Goal: Transaction & Acquisition: Purchase product/service

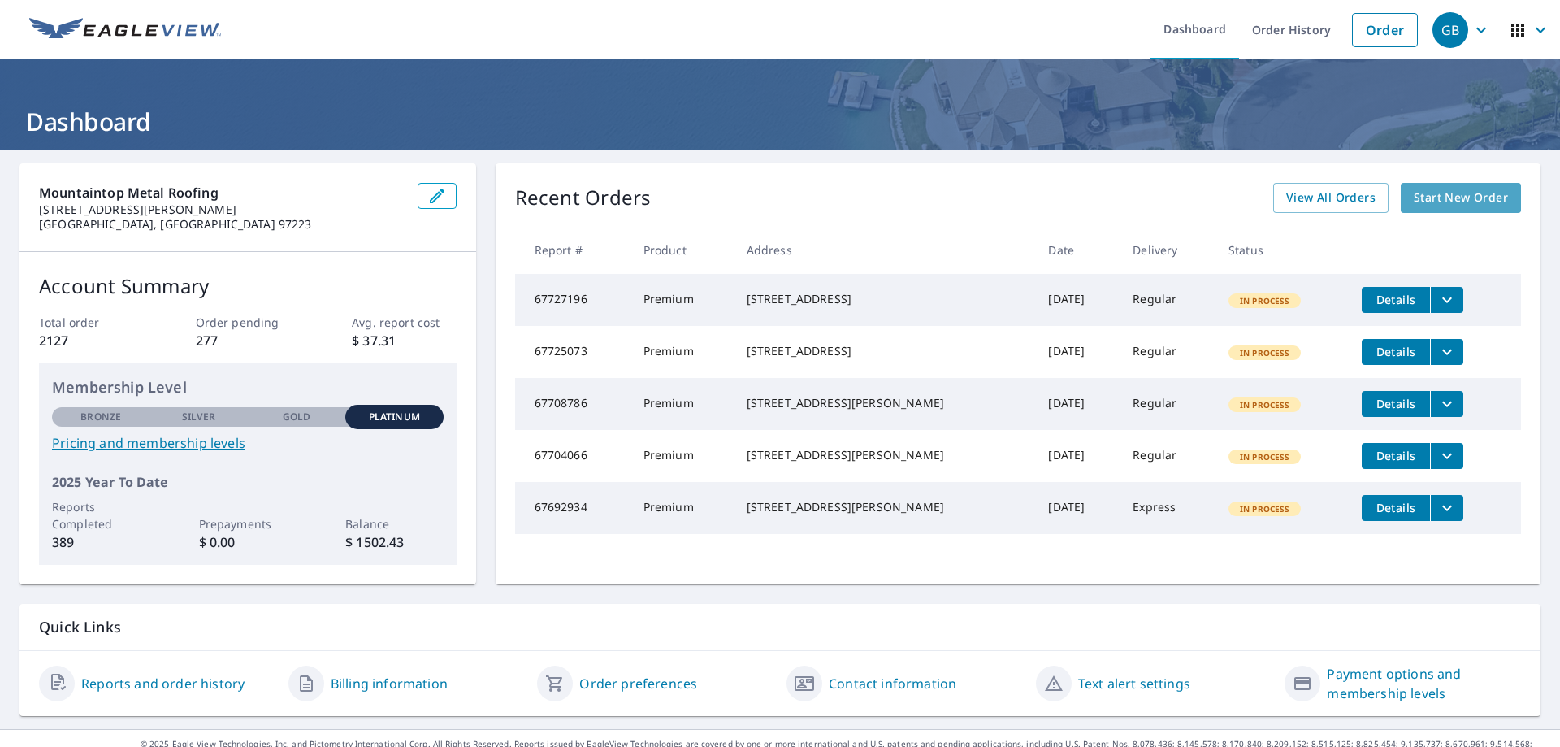
click at [1431, 198] on span "Start New Order" at bounding box center [1461, 198] width 94 height 20
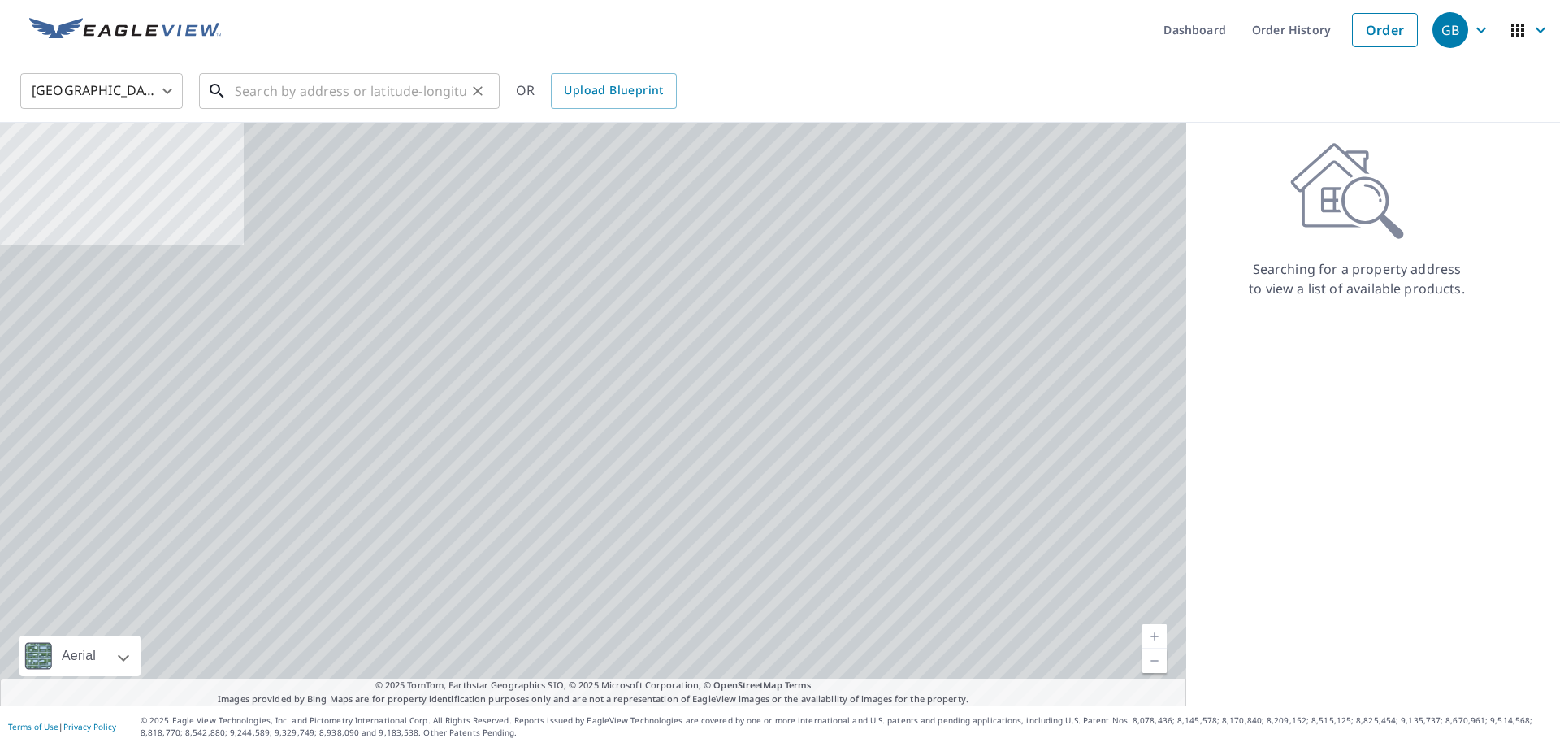
click at [422, 96] on input "text" at bounding box center [351, 90] width 232 height 45
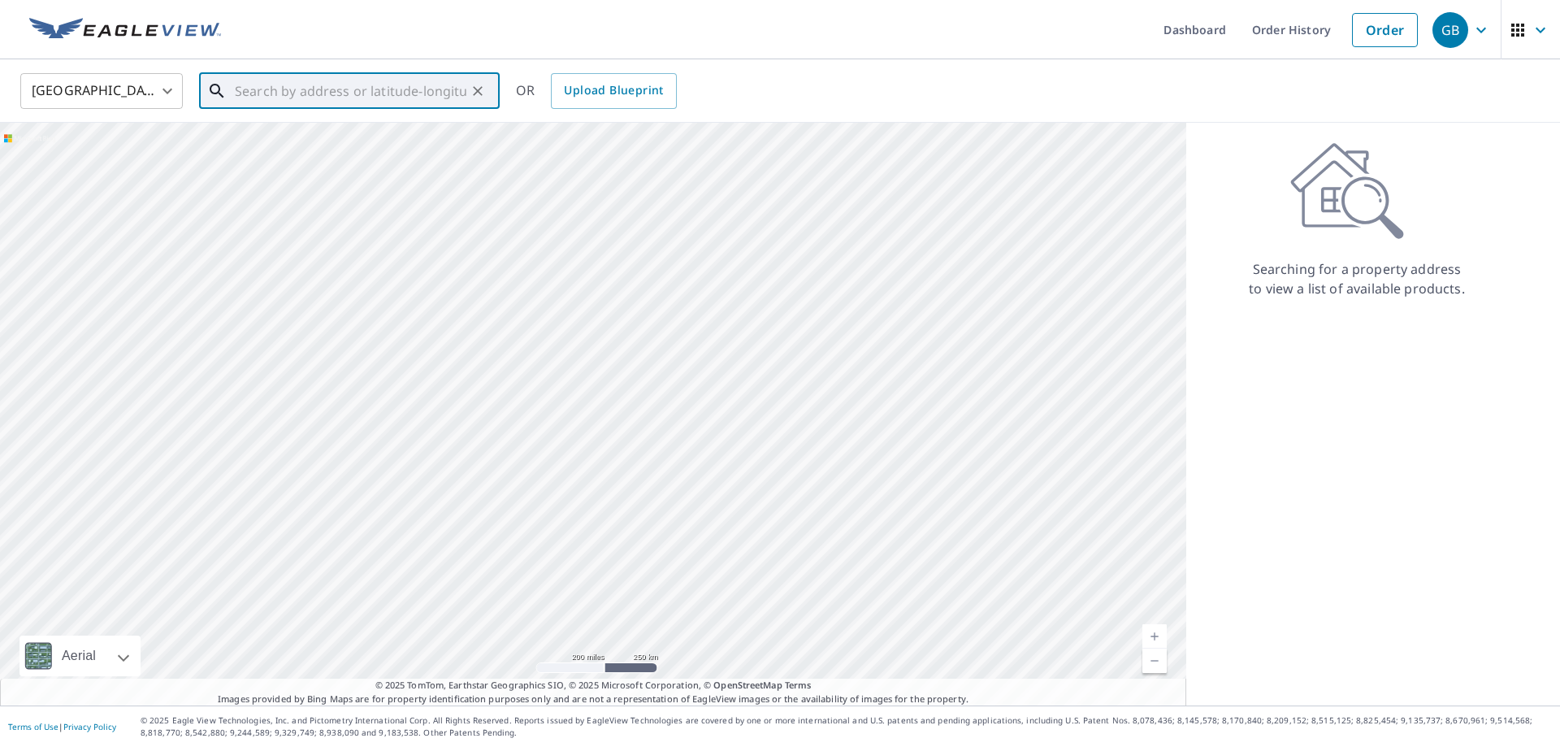
paste input "*Home built in [DATE] *Roof age unknown, 10+ Years s"
type input "*Home built in [DATE] *Roof age unknown, 10+ Years s"
click at [474, 91] on icon "Clear" at bounding box center [478, 91] width 16 height 16
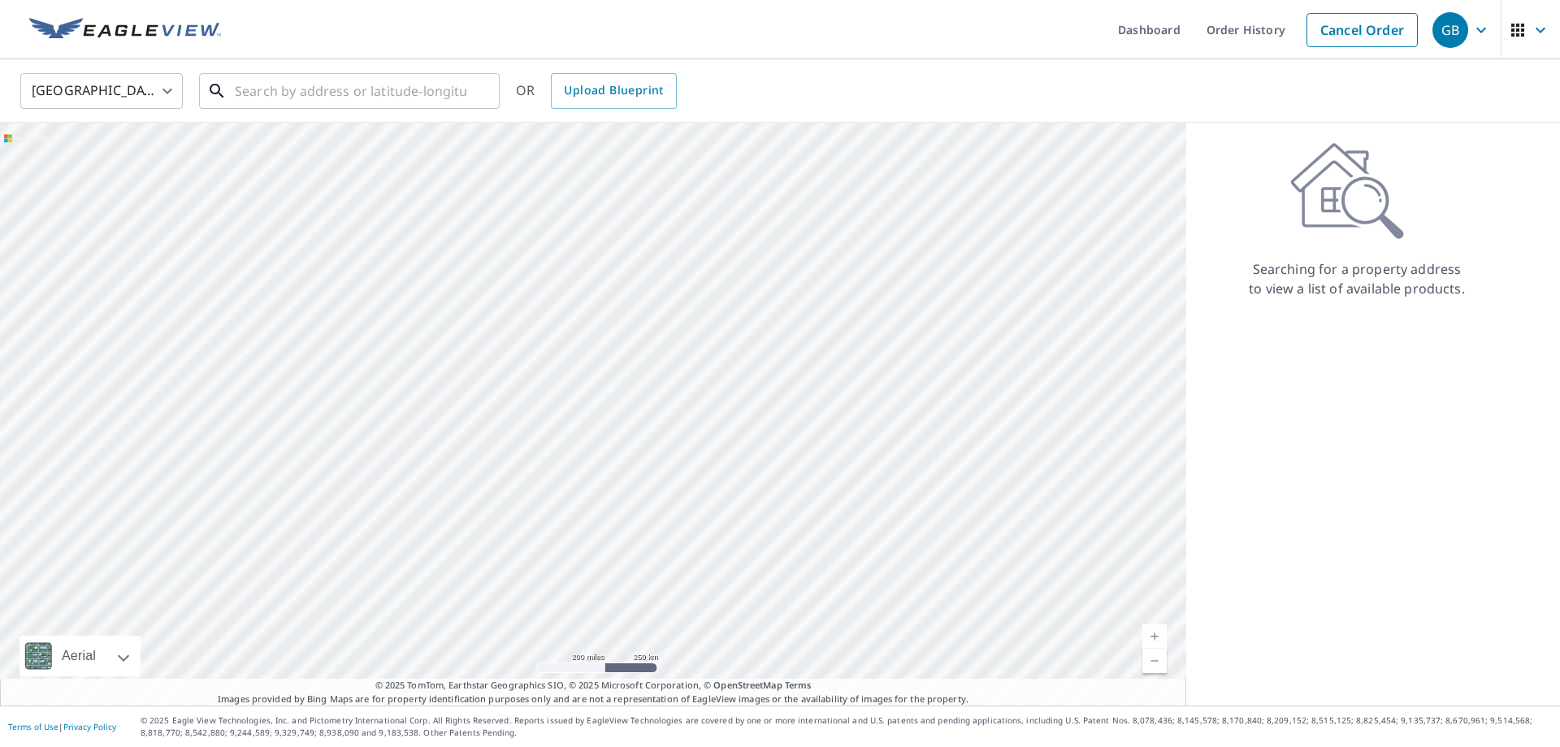
click at [286, 96] on input "text" at bounding box center [351, 90] width 232 height 45
paste input "[STREET_ADDRESS][PERSON_NAME]"
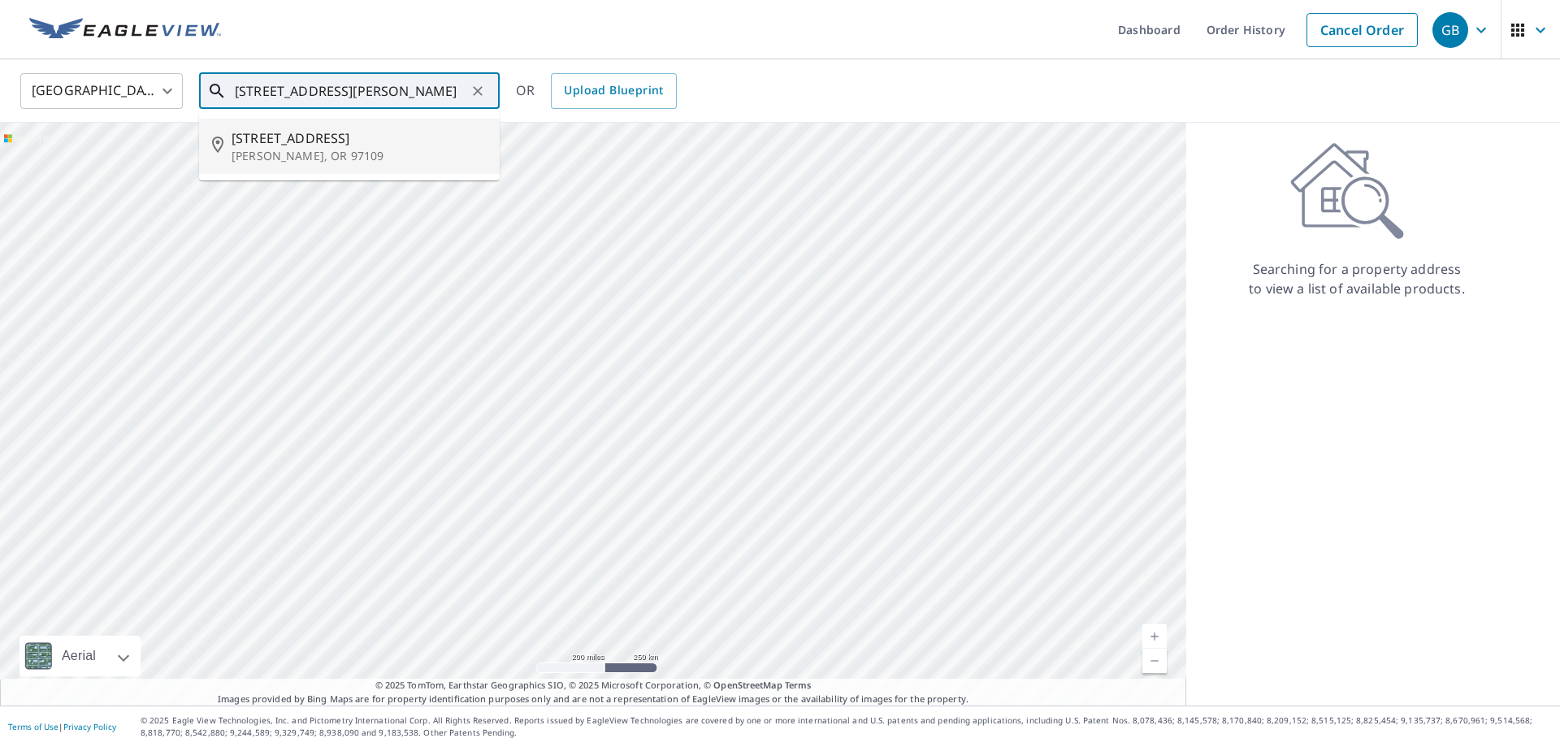
click at [349, 147] on span "[STREET_ADDRESS]" at bounding box center [359, 137] width 255 height 19
type input "[STREET_ADDRESS][PERSON_NAME]"
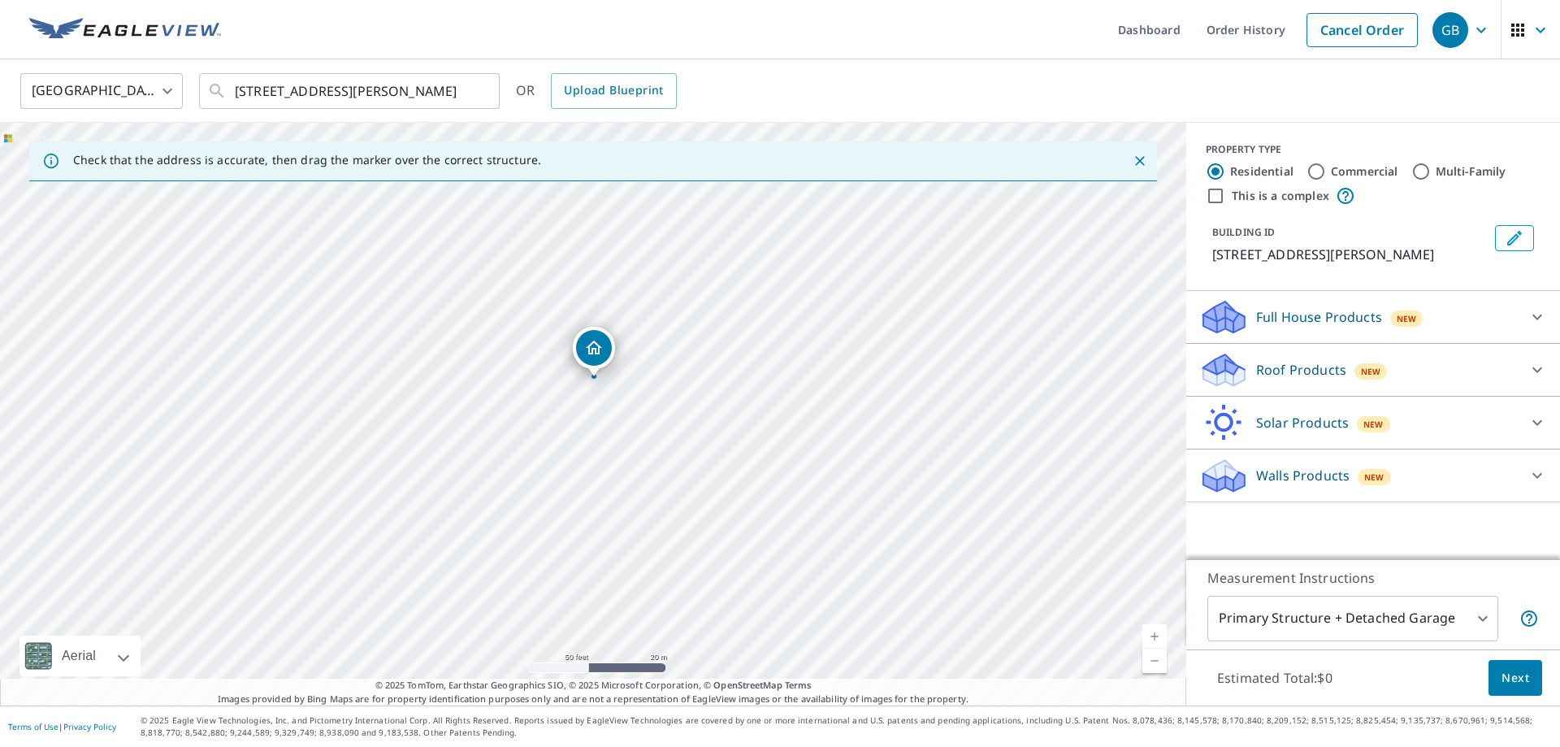
drag, startPoint x: 585, startPoint y: 439, endPoint x: 582, endPoint y: 479, distance: 39.9
click at [582, 479] on div "[STREET_ADDRESS][PERSON_NAME]" at bounding box center [593, 414] width 1186 height 582
click at [1537, 365] on icon at bounding box center [1536, 369] width 19 height 19
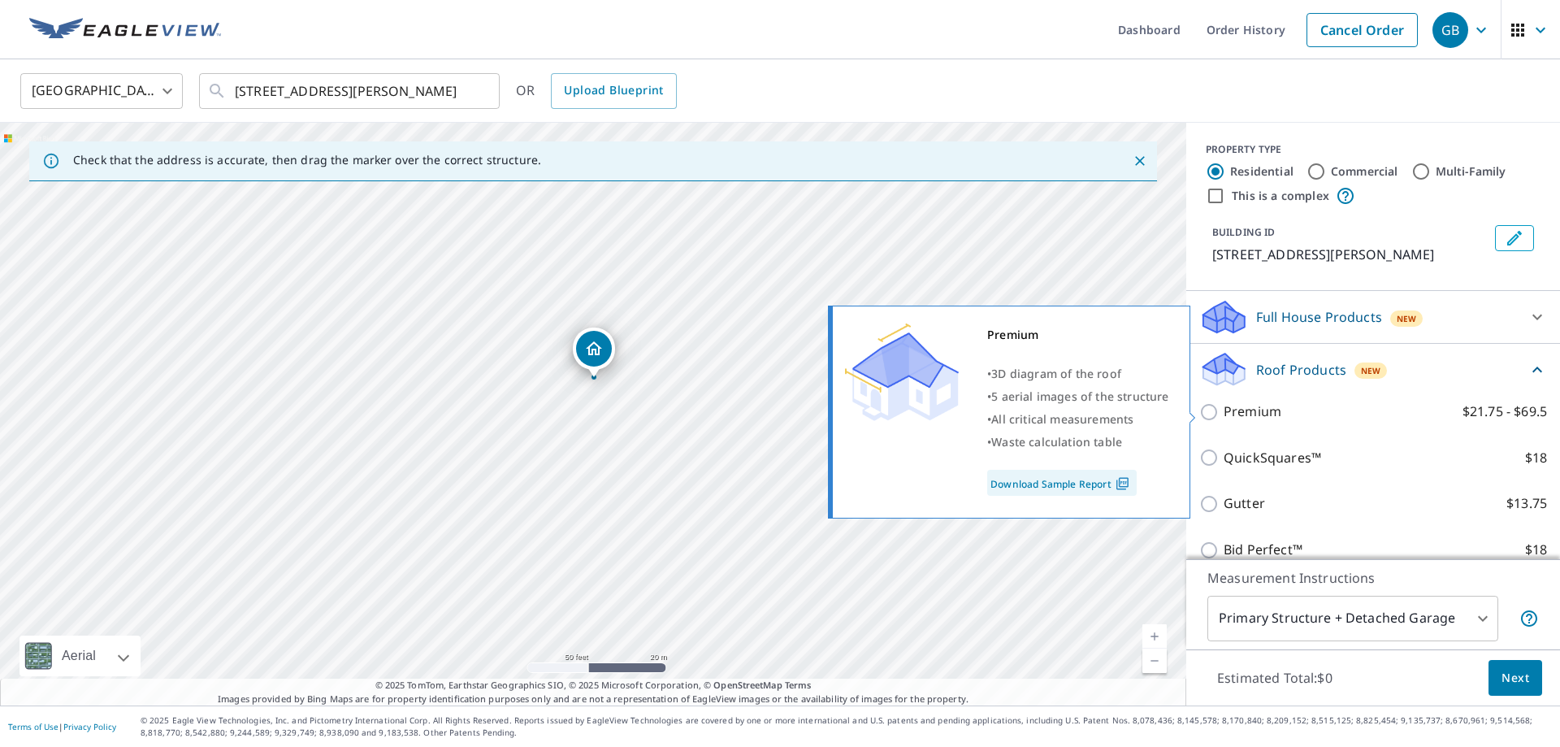
click at [1262, 413] on p "Premium" at bounding box center [1252, 411] width 58 height 20
click at [1223, 413] on input "Premium $21.75 - $69.5" at bounding box center [1211, 411] width 24 height 19
checkbox input "true"
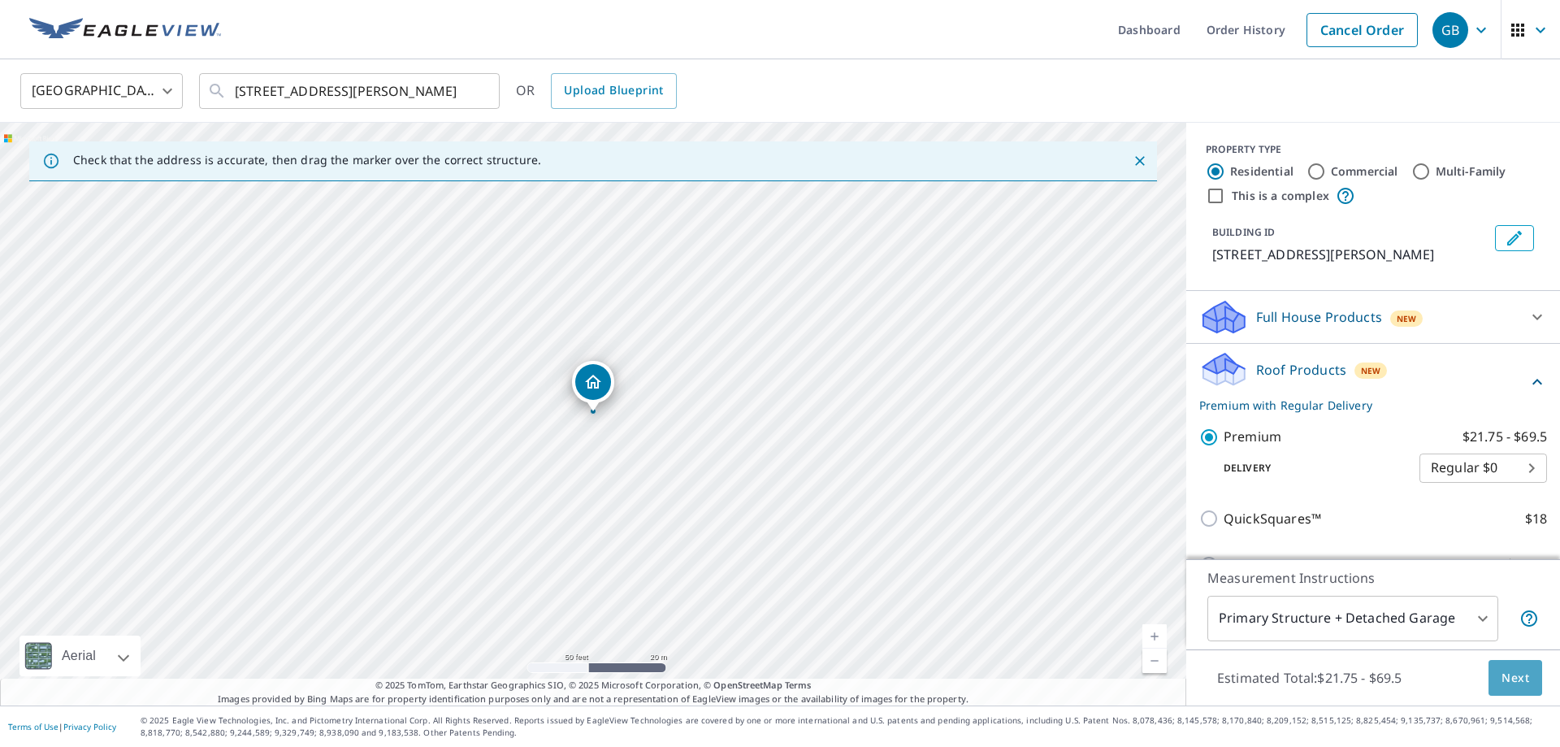
click at [1515, 673] on span "Next" at bounding box center [1515, 678] width 28 height 20
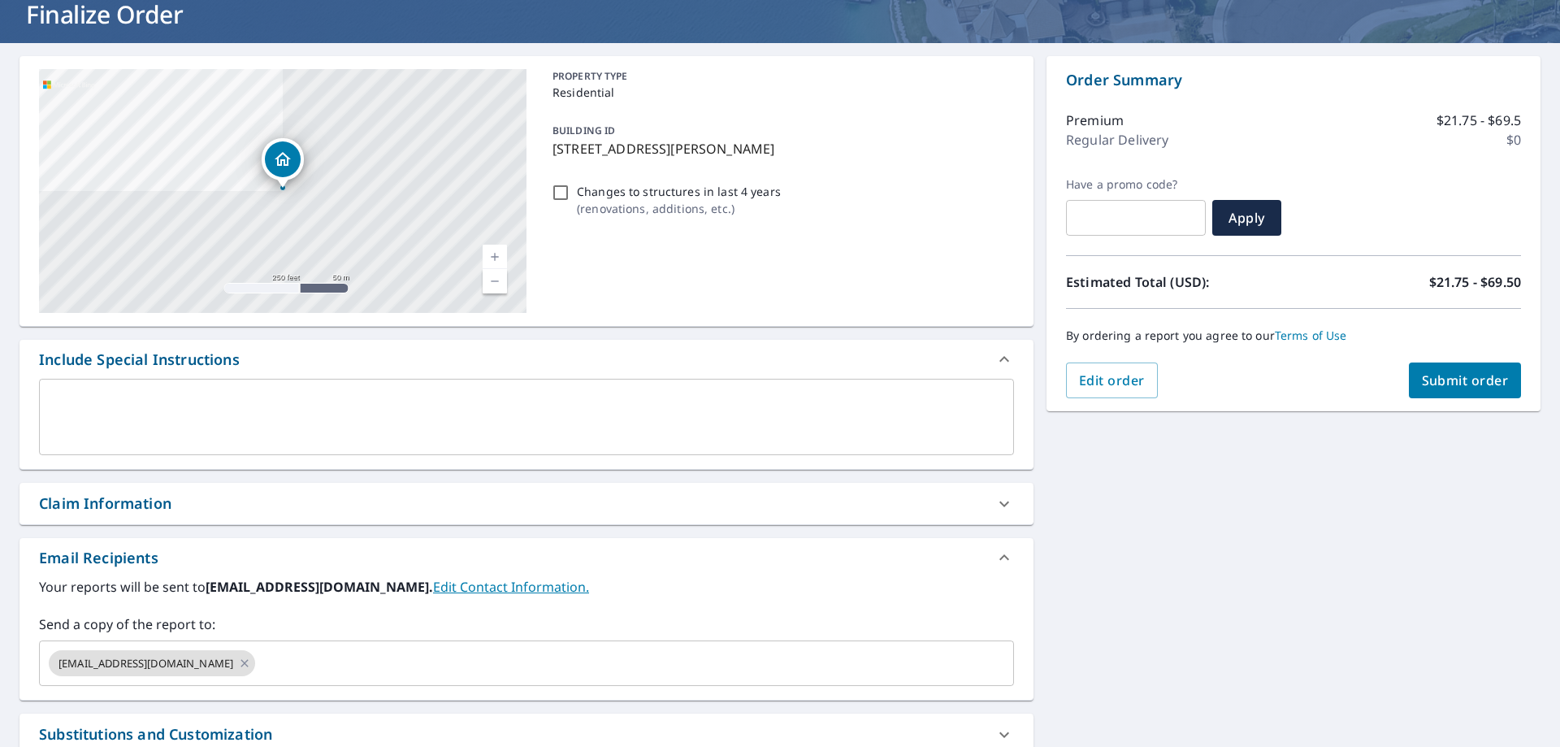
scroll to position [214, 0]
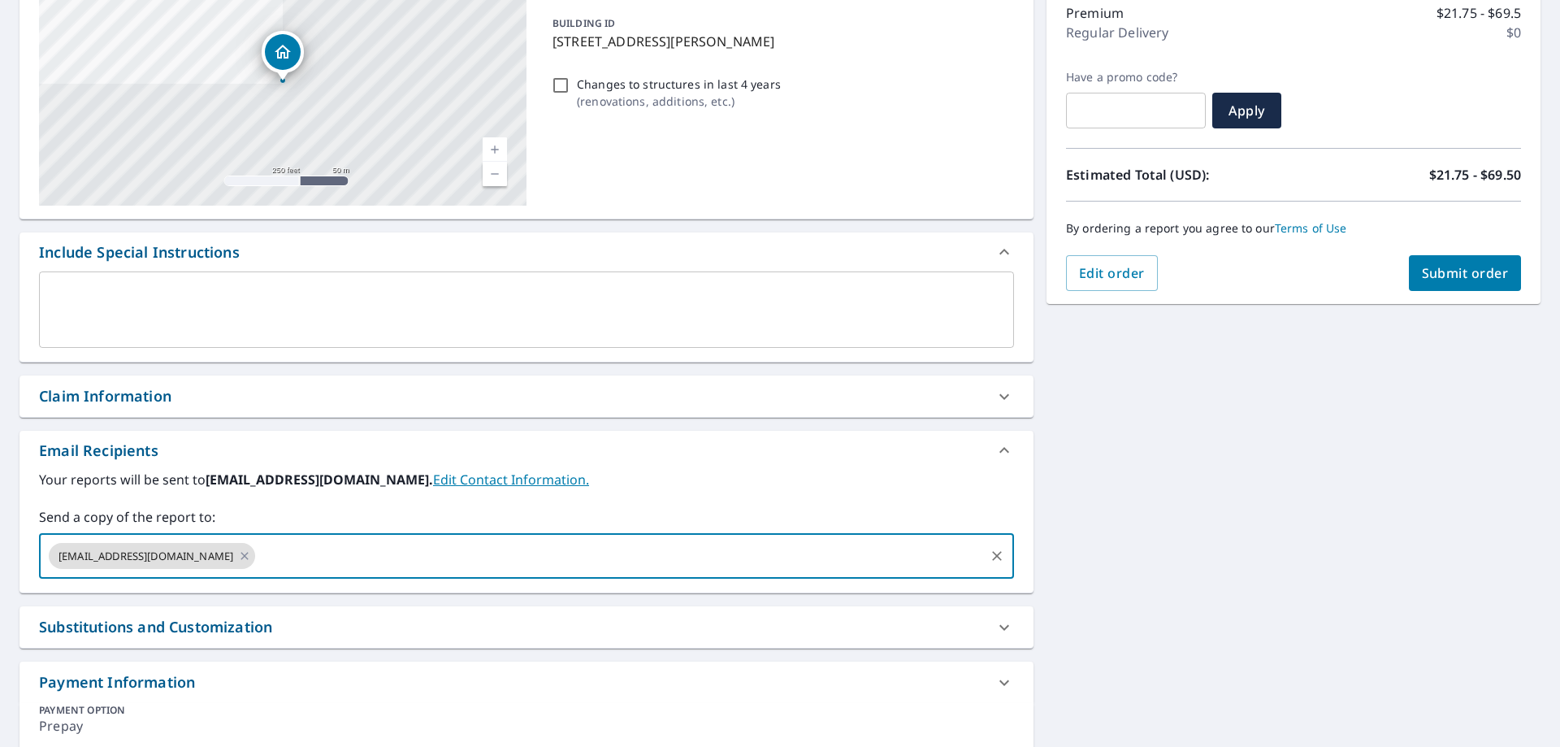
click at [425, 544] on input "text" at bounding box center [620, 555] width 725 height 31
type input "[EMAIL_ADDRESS][DOMAIN_NAME]"
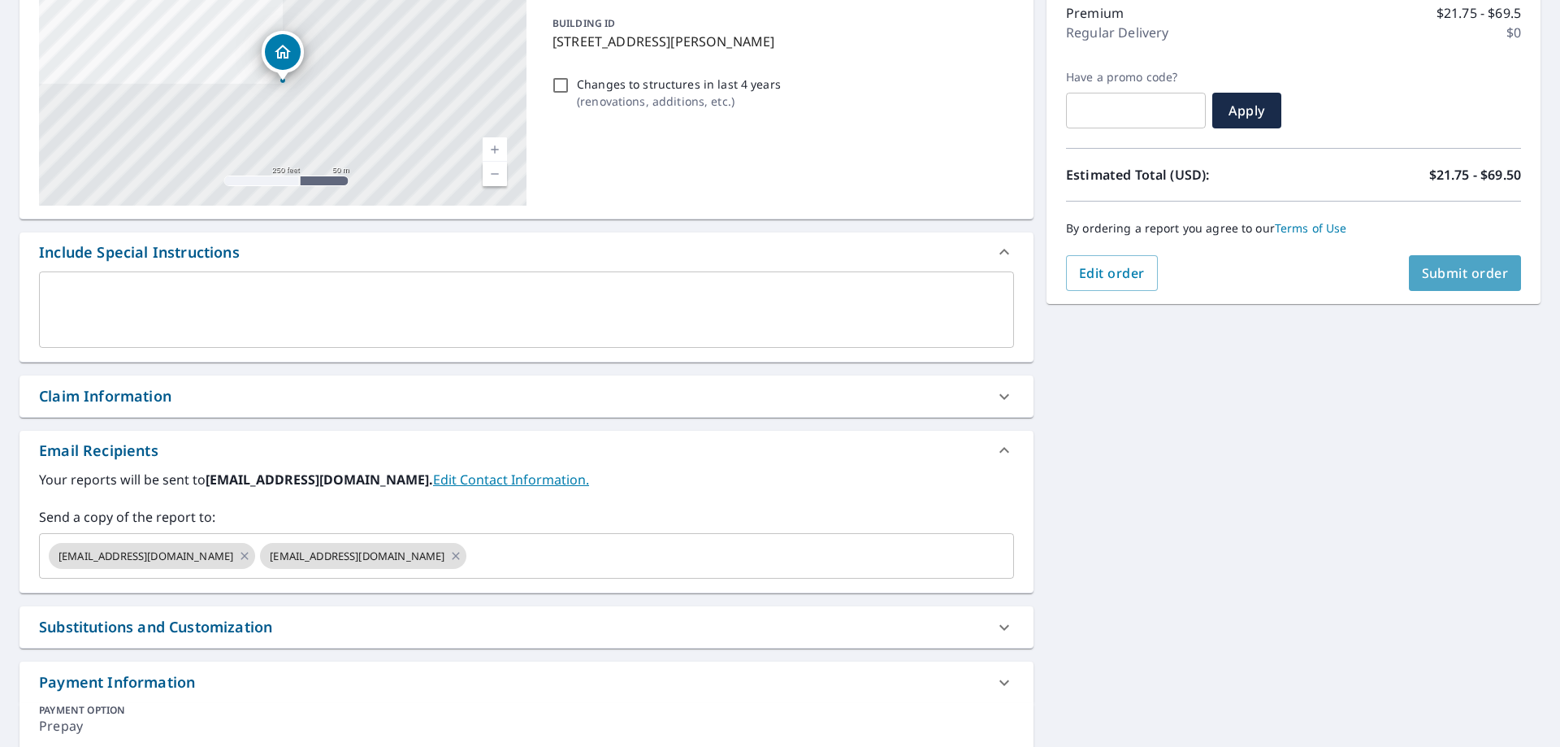
click at [1459, 279] on span "Submit order" at bounding box center [1465, 273] width 87 height 18
checkbox input "true"
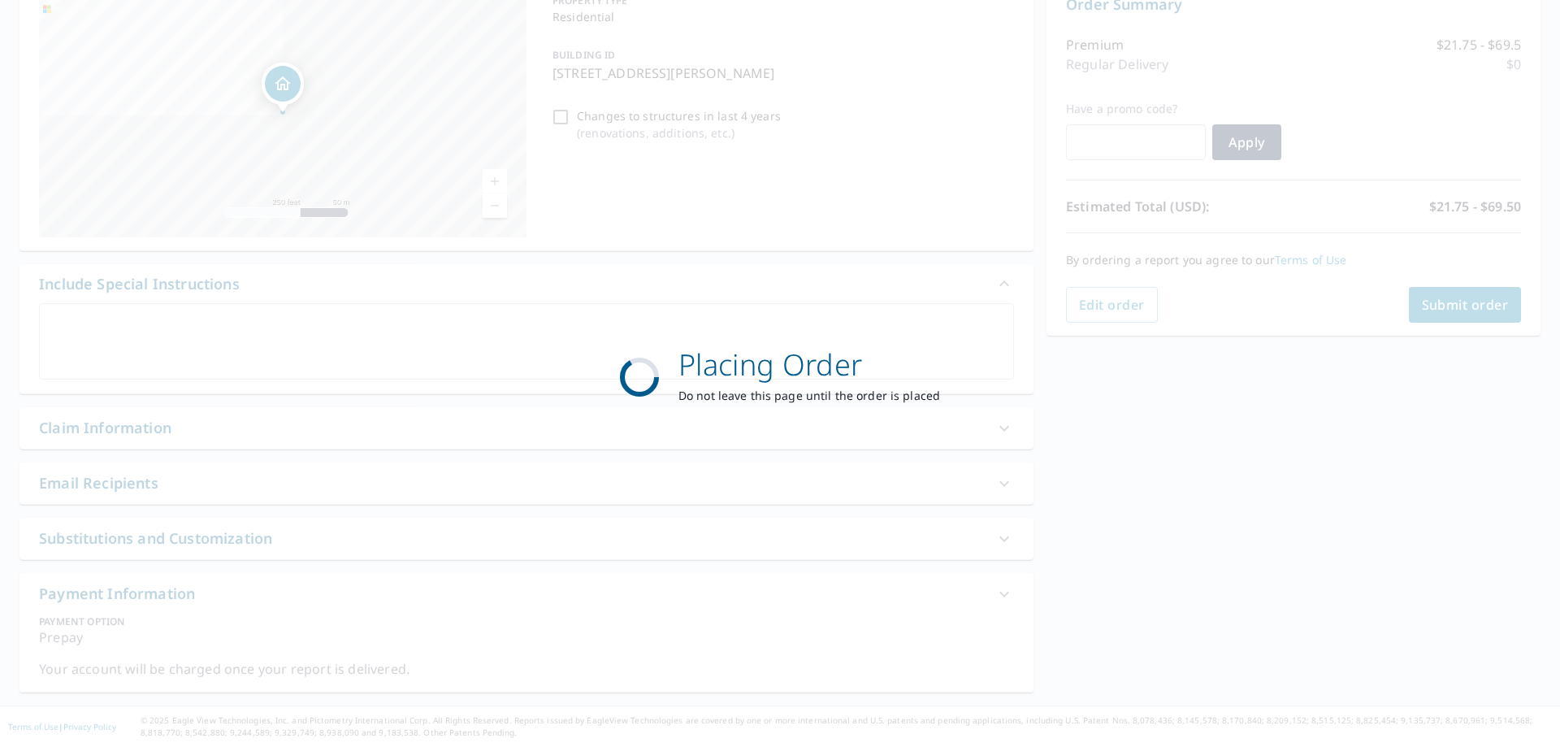
scroll to position [183, 0]
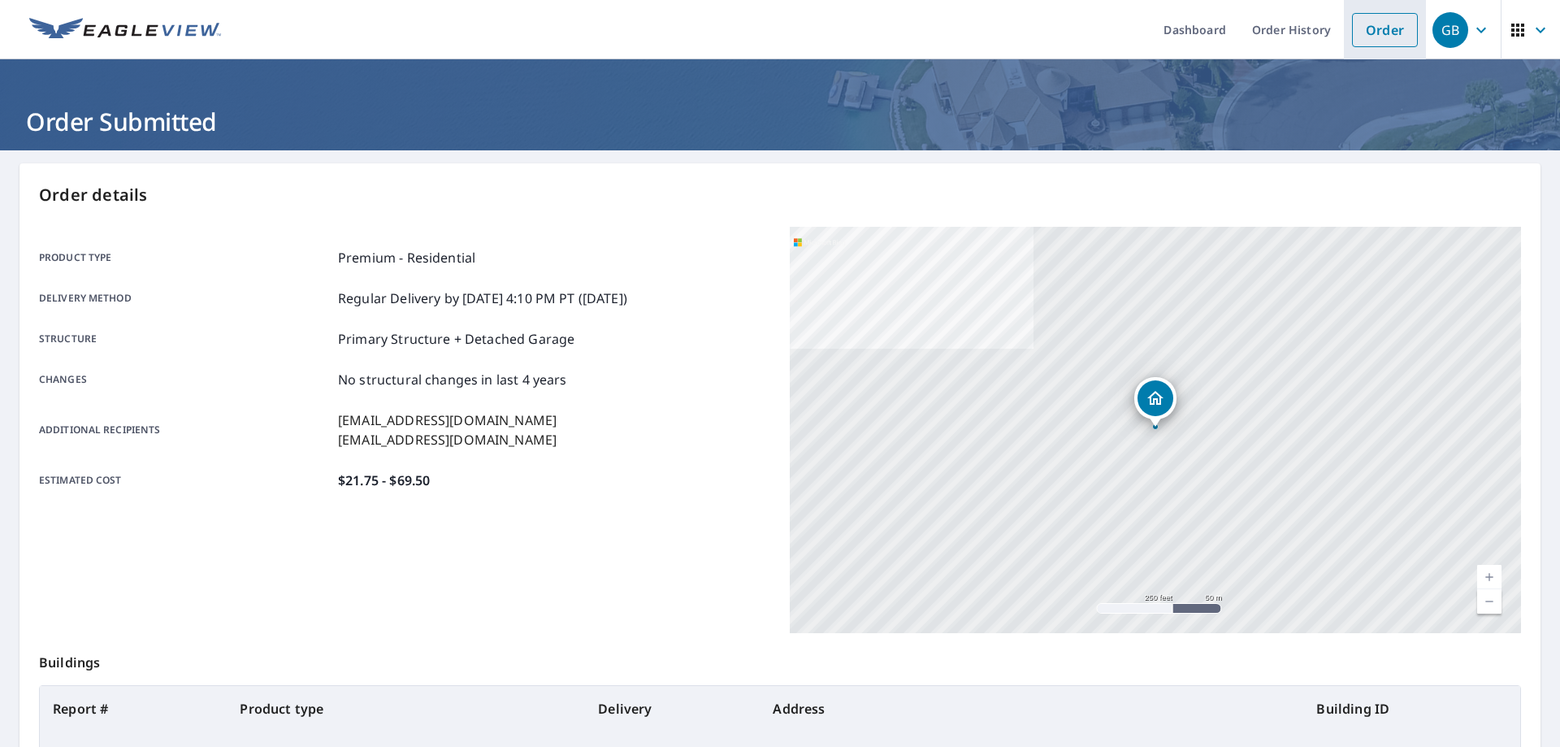
click at [1399, 29] on link "Order" at bounding box center [1385, 30] width 66 height 34
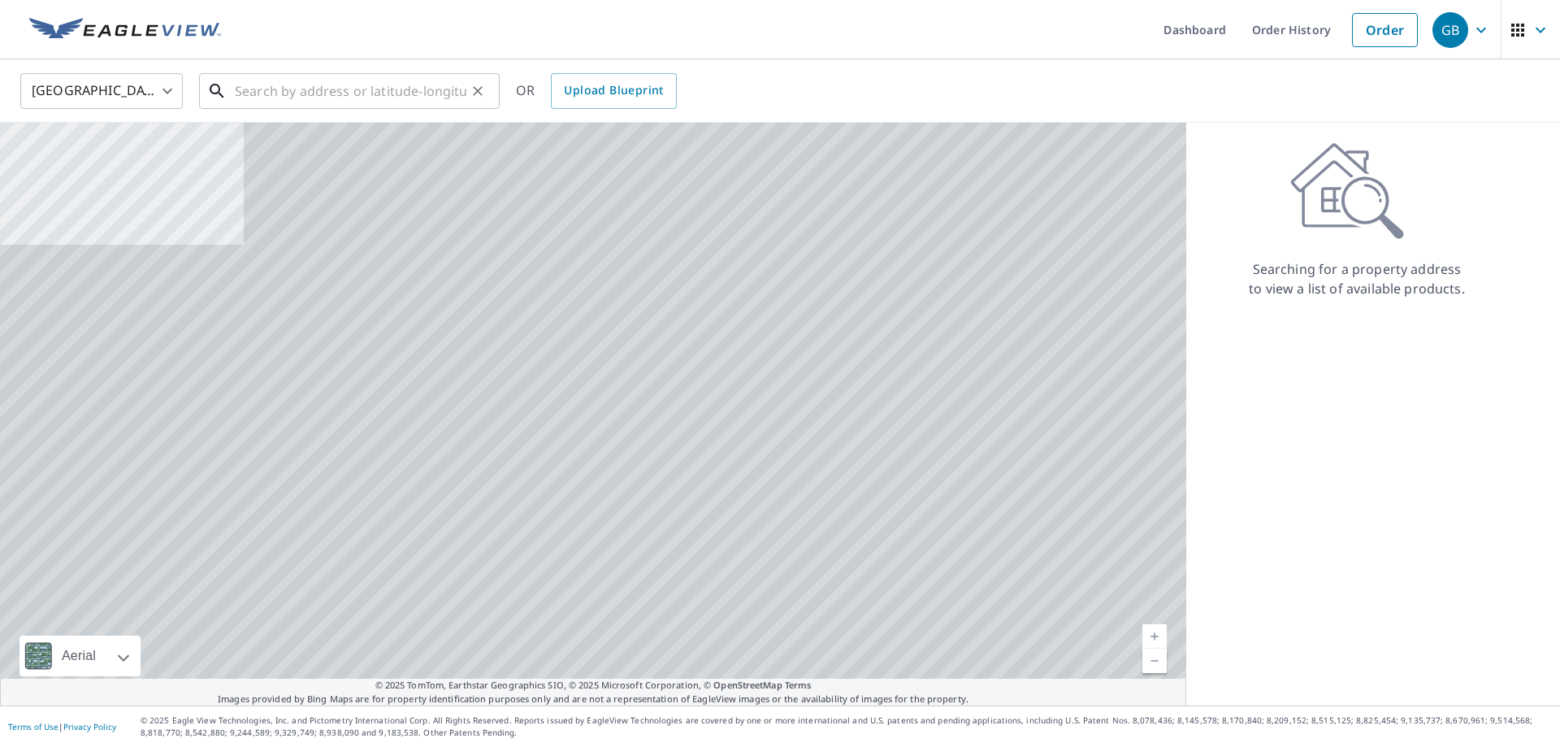
click at [381, 86] on input "text" at bounding box center [351, 90] width 232 height 45
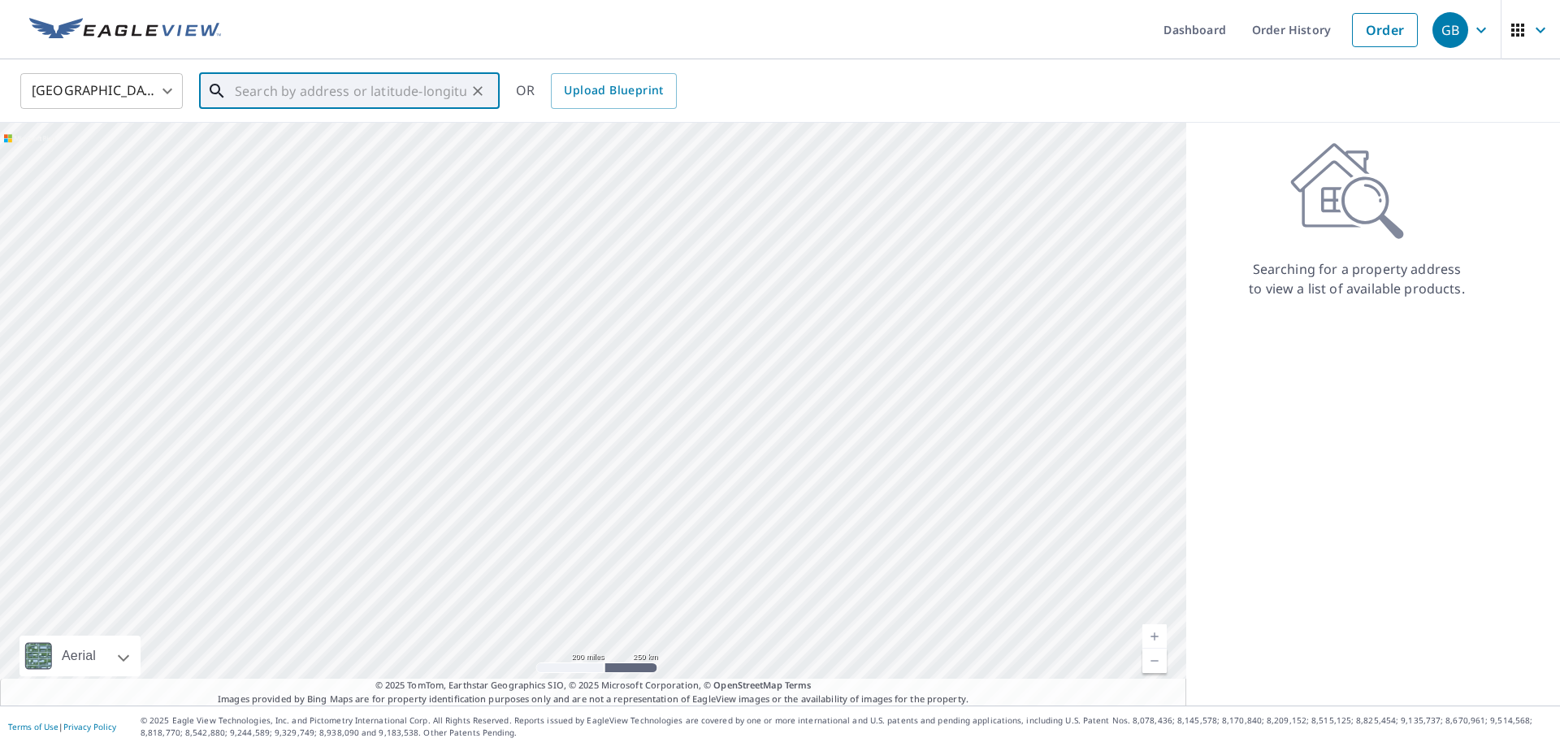
paste input "[STREET_ADDRESS][US_STATE]"
click at [323, 153] on p "[GEOGRAPHIC_DATA], [GEOGRAPHIC_DATA] 97068" at bounding box center [359, 164] width 255 height 32
type input "22860 [US_STATE][GEOGRAPHIC_DATA]"
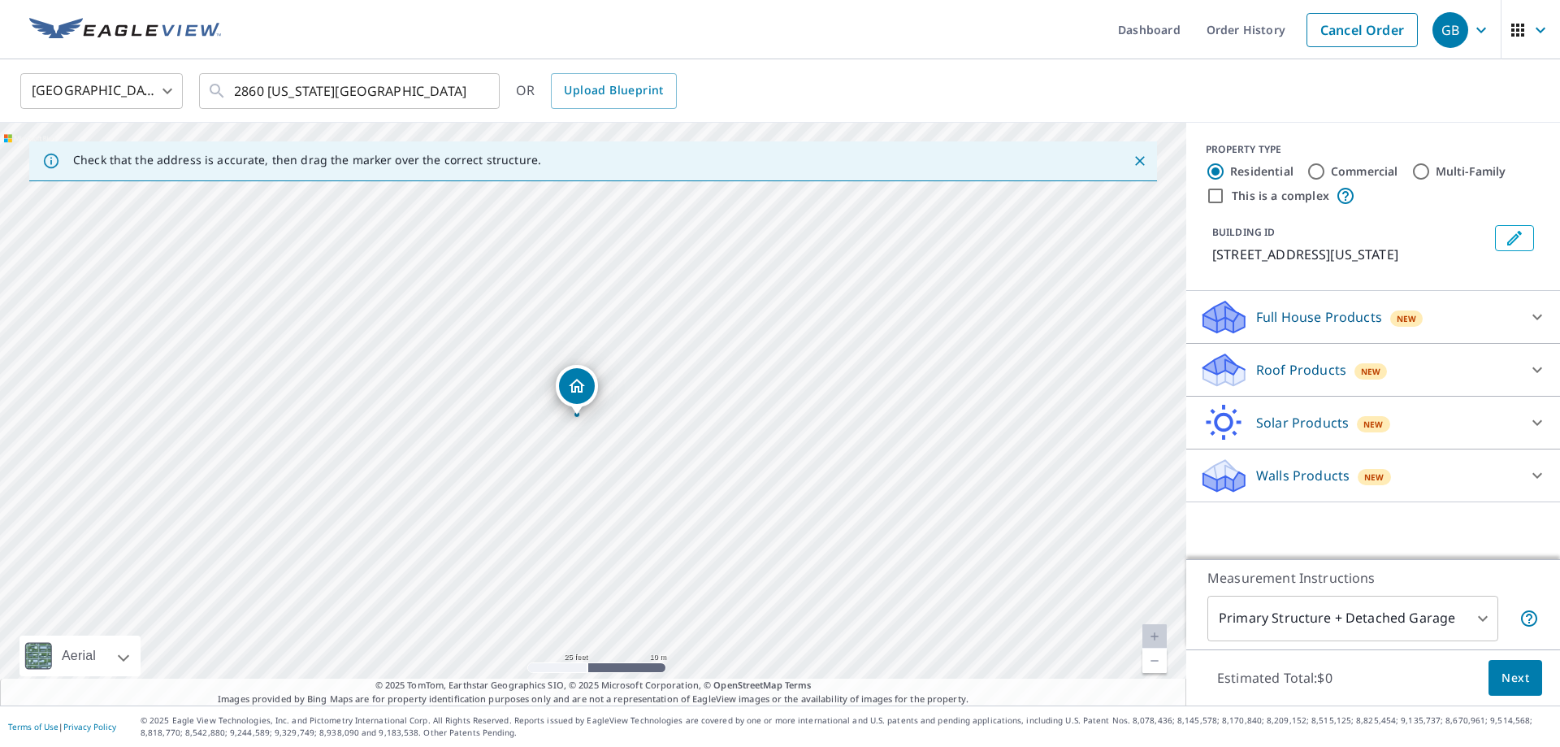
drag, startPoint x: 590, startPoint y: 390, endPoint x: 574, endPoint y: 393, distance: 16.6
click at [574, 393] on div "22860 [US_STATE][GEOGRAPHIC_DATA]" at bounding box center [593, 414] width 1186 height 582
click at [1531, 379] on icon at bounding box center [1536, 369] width 19 height 19
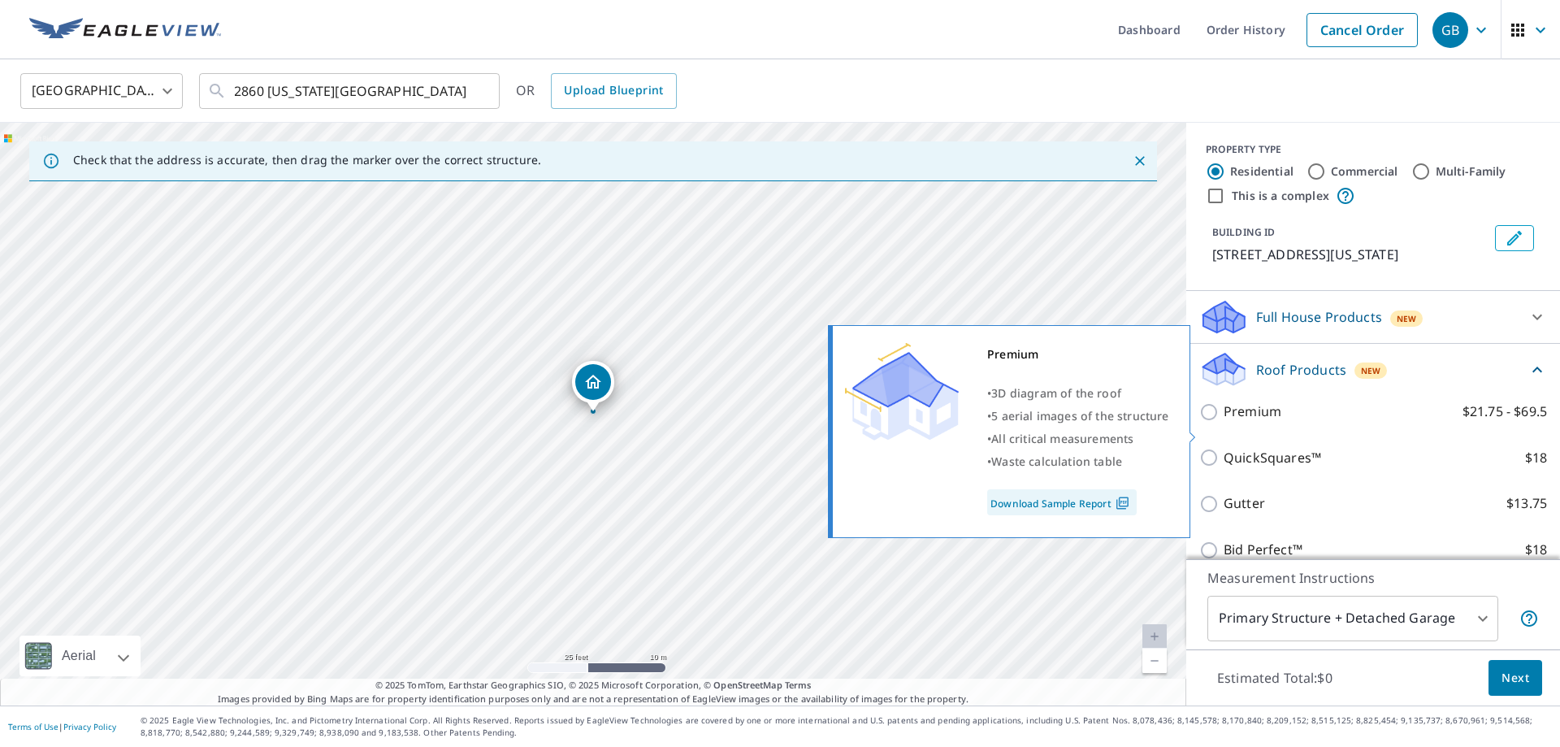
click at [1279, 422] on p "Premium" at bounding box center [1252, 411] width 58 height 20
click at [1223, 422] on input "Premium $21.75 - $69.5" at bounding box center [1211, 411] width 24 height 19
checkbox input "true"
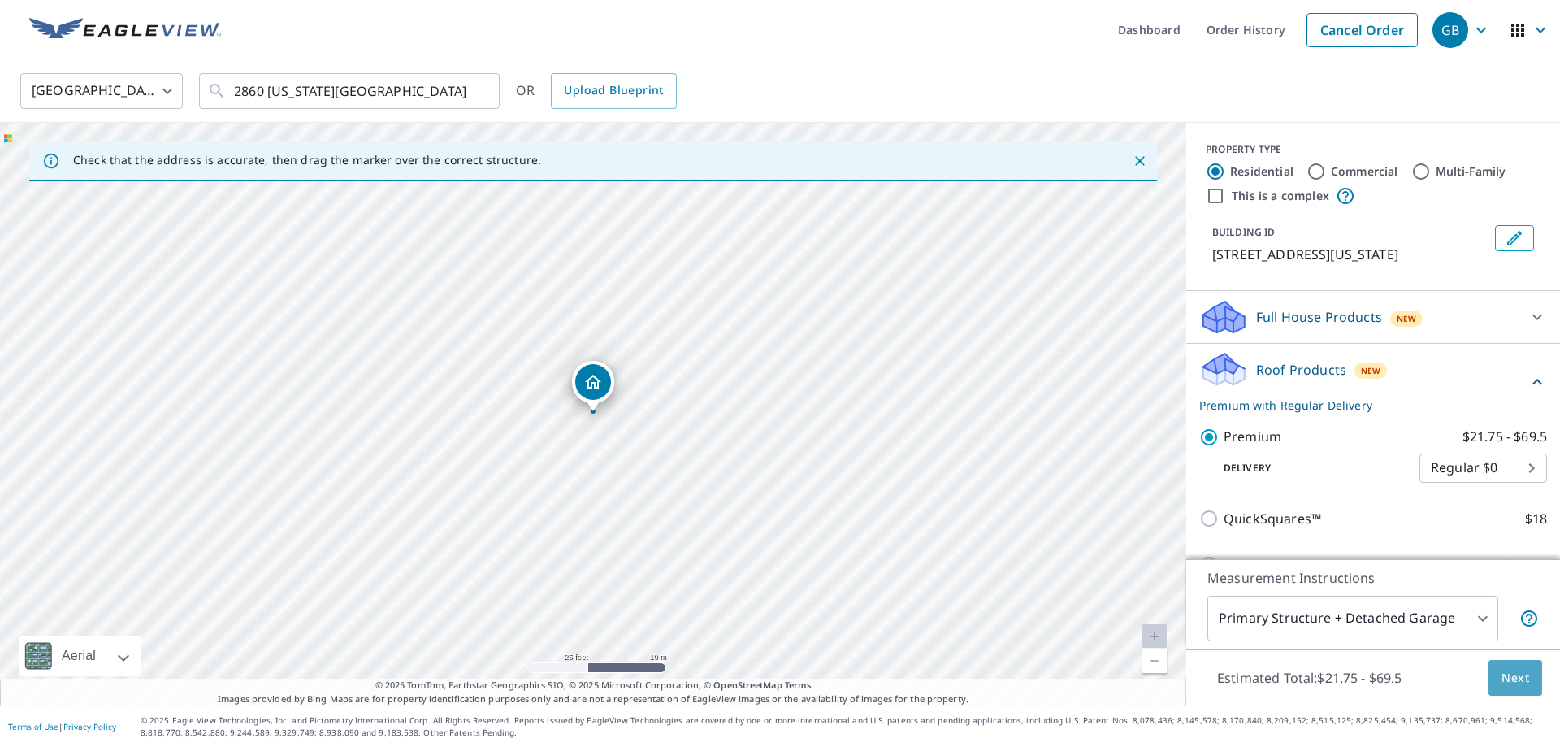
click at [1517, 664] on button "Next" at bounding box center [1515, 678] width 54 height 37
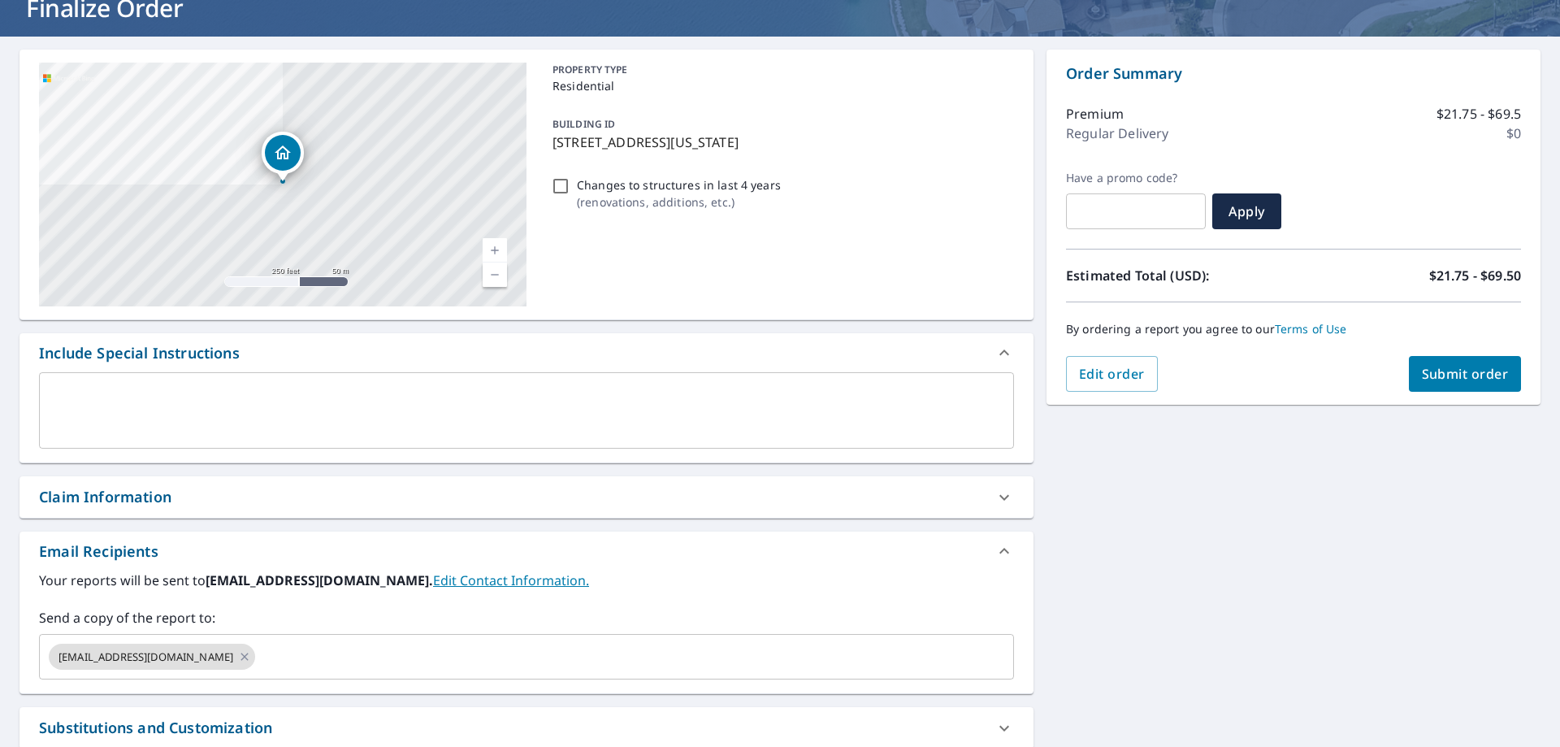
scroll to position [303, 0]
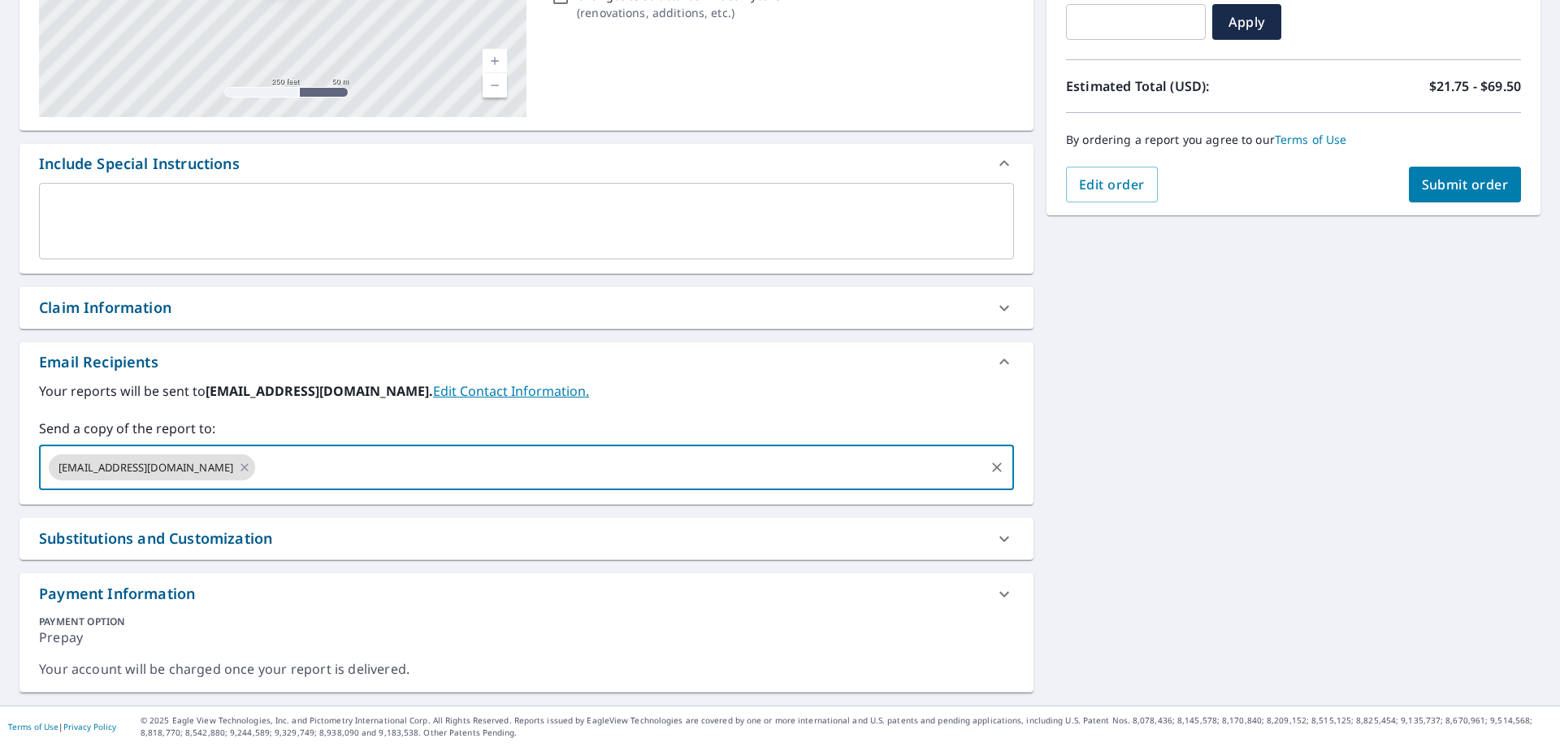
click at [434, 472] on input "text" at bounding box center [620, 467] width 725 height 31
type input "[EMAIL_ADDRESS][DOMAIN_NAME]"
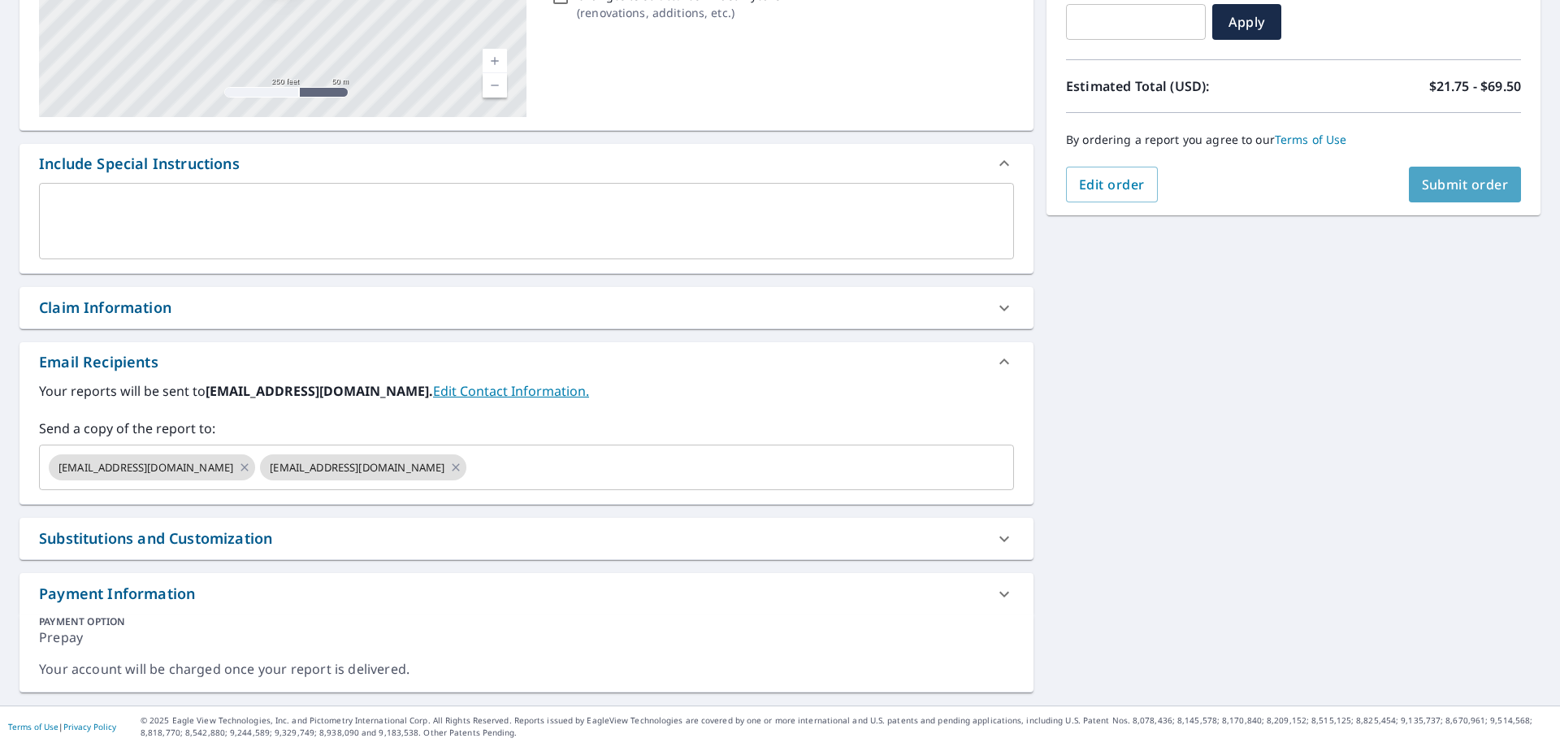
click at [1438, 188] on span "Submit order" at bounding box center [1465, 184] width 87 height 18
checkbox input "true"
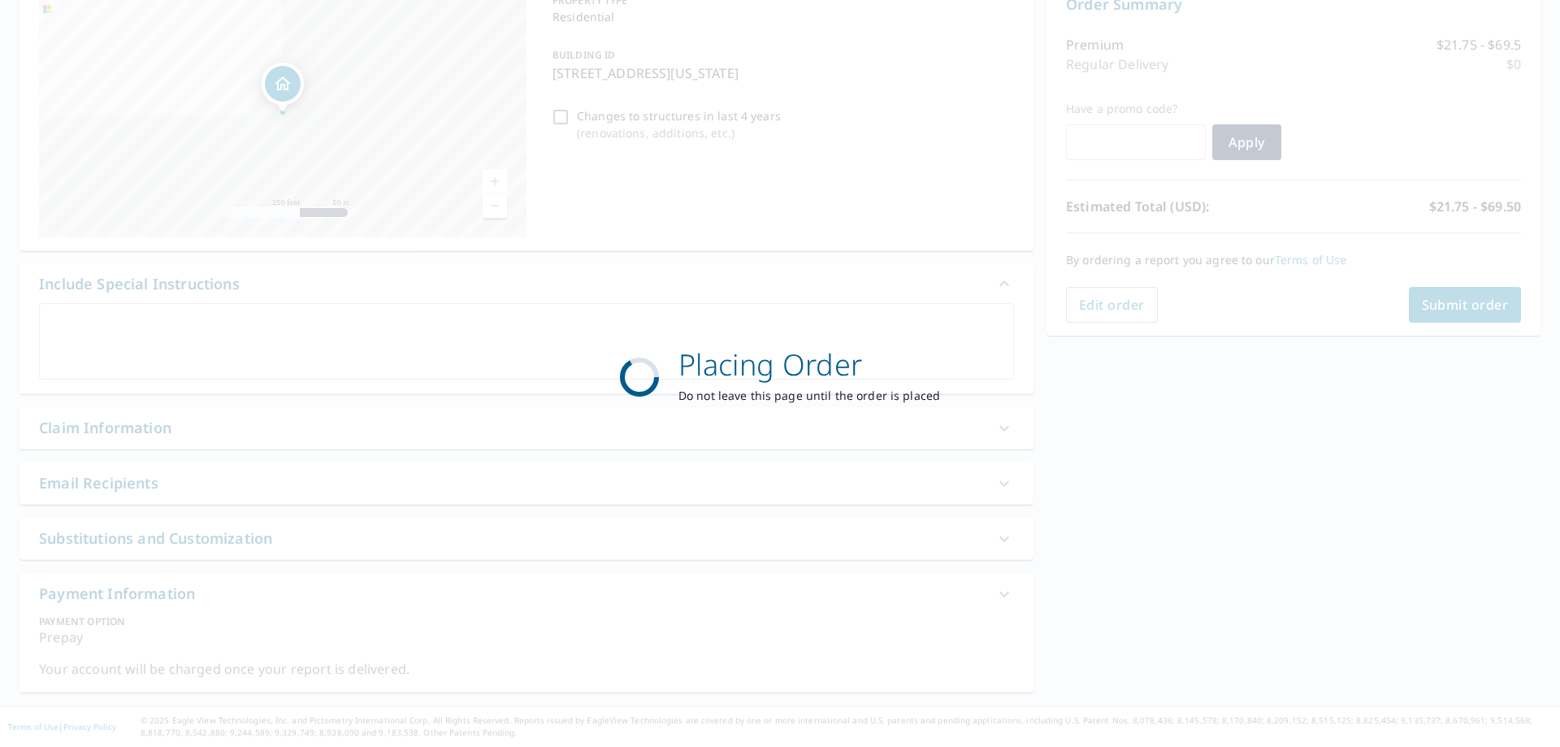
scroll to position [183, 0]
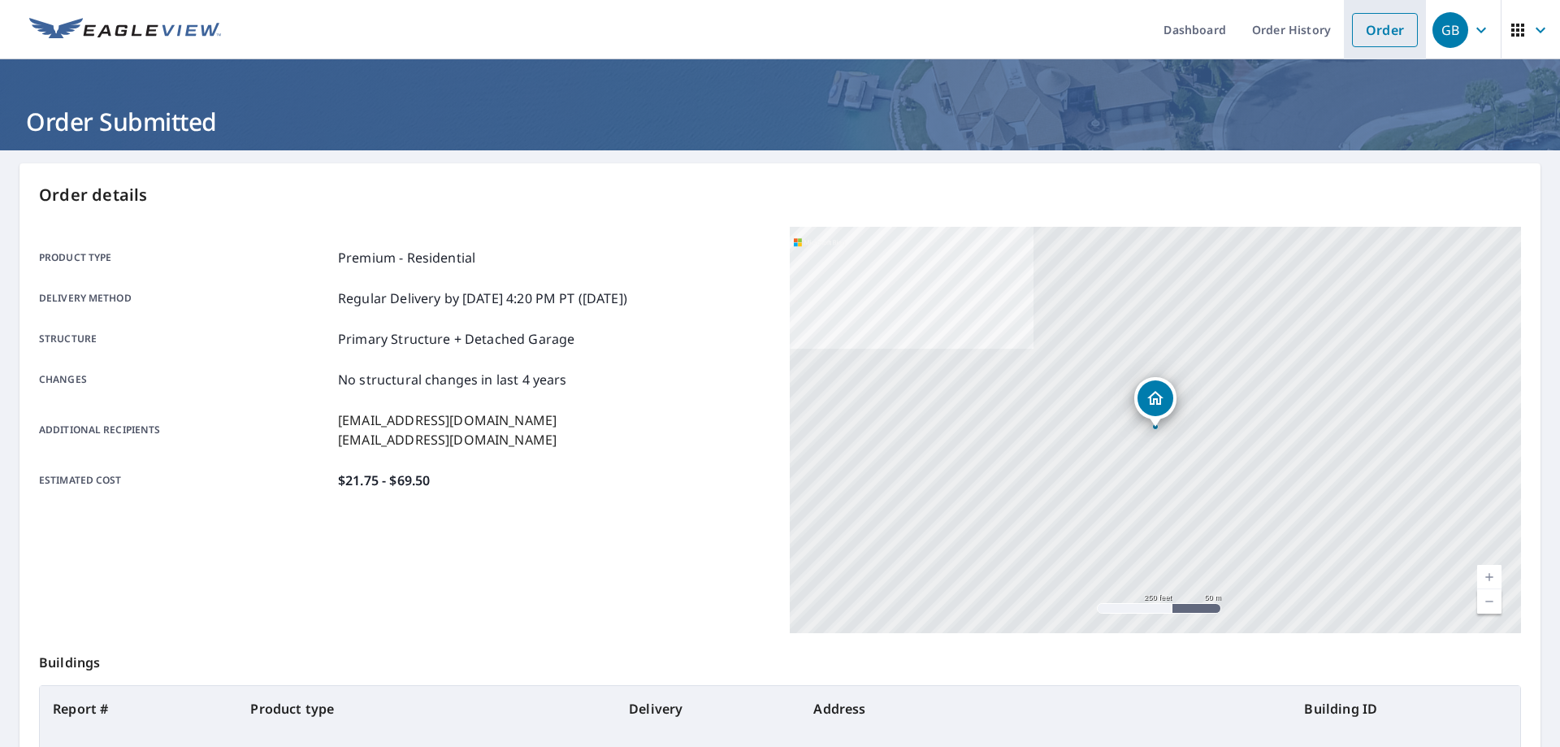
click at [1373, 23] on link "Order" at bounding box center [1385, 30] width 66 height 34
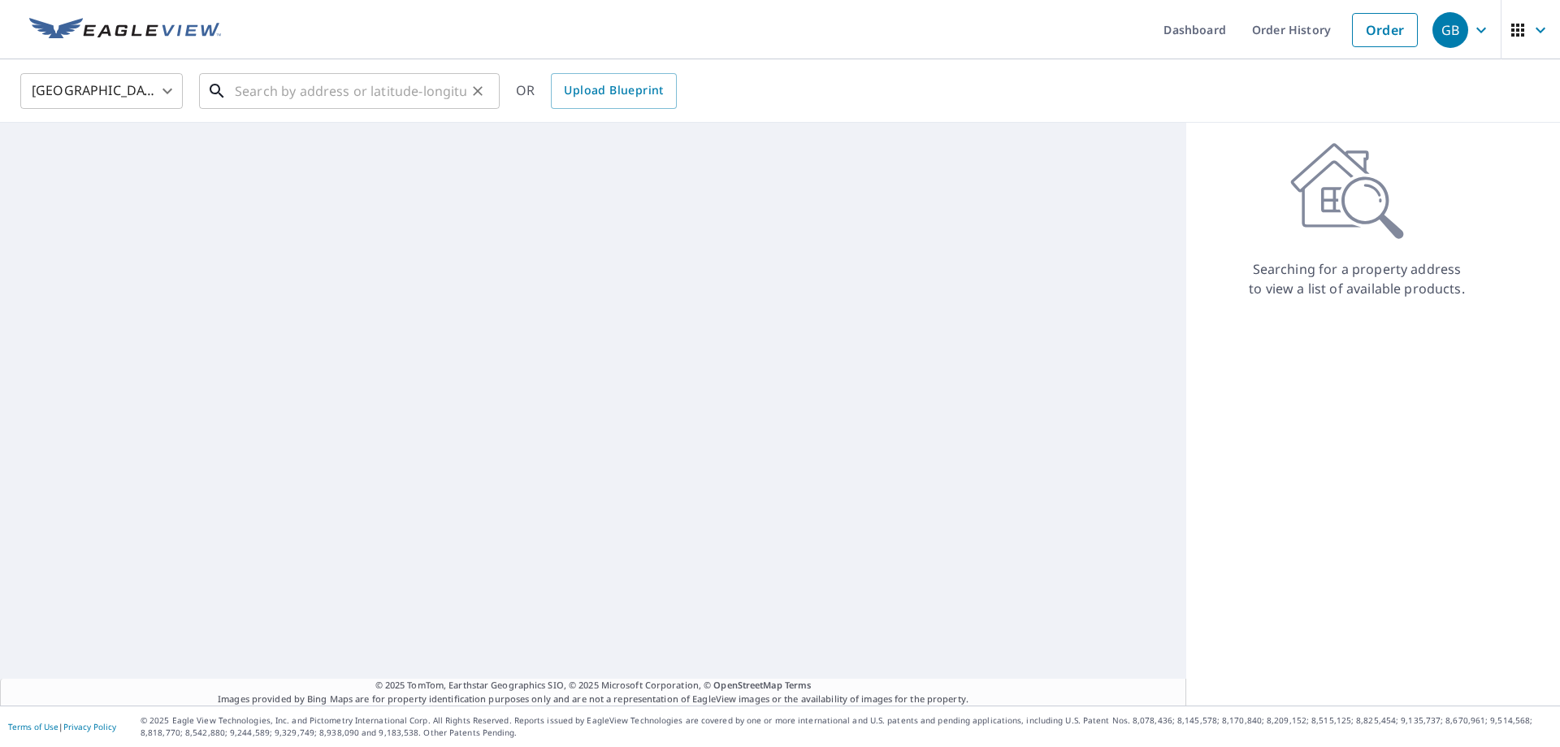
click at [440, 94] on input "text" at bounding box center [351, 90] width 232 height 45
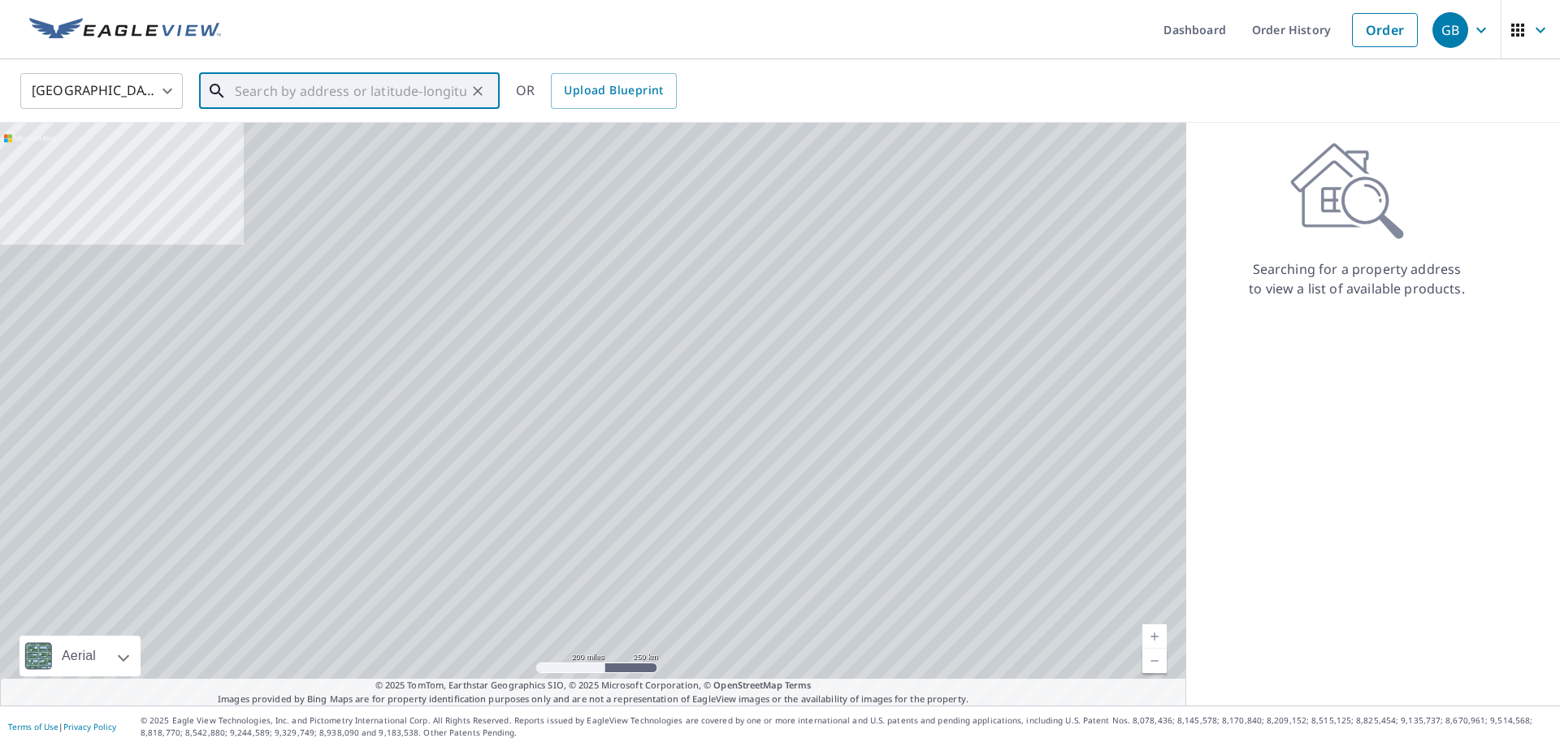
paste input "57772 [GEOGRAPHIC_DATA], OR 97707"
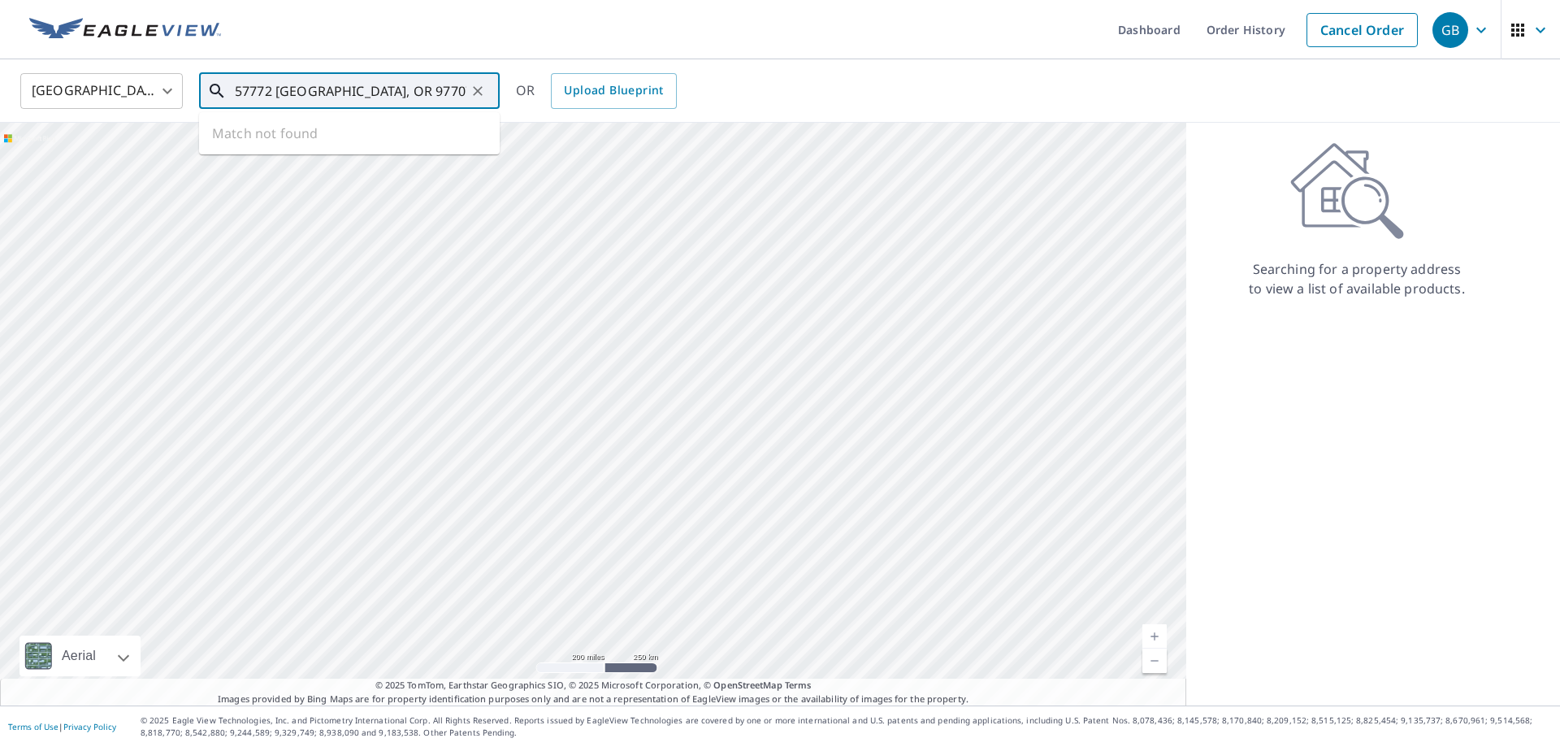
scroll to position [0, 32]
click at [301, 149] on p "Bend, OR 97707" at bounding box center [359, 156] width 255 height 16
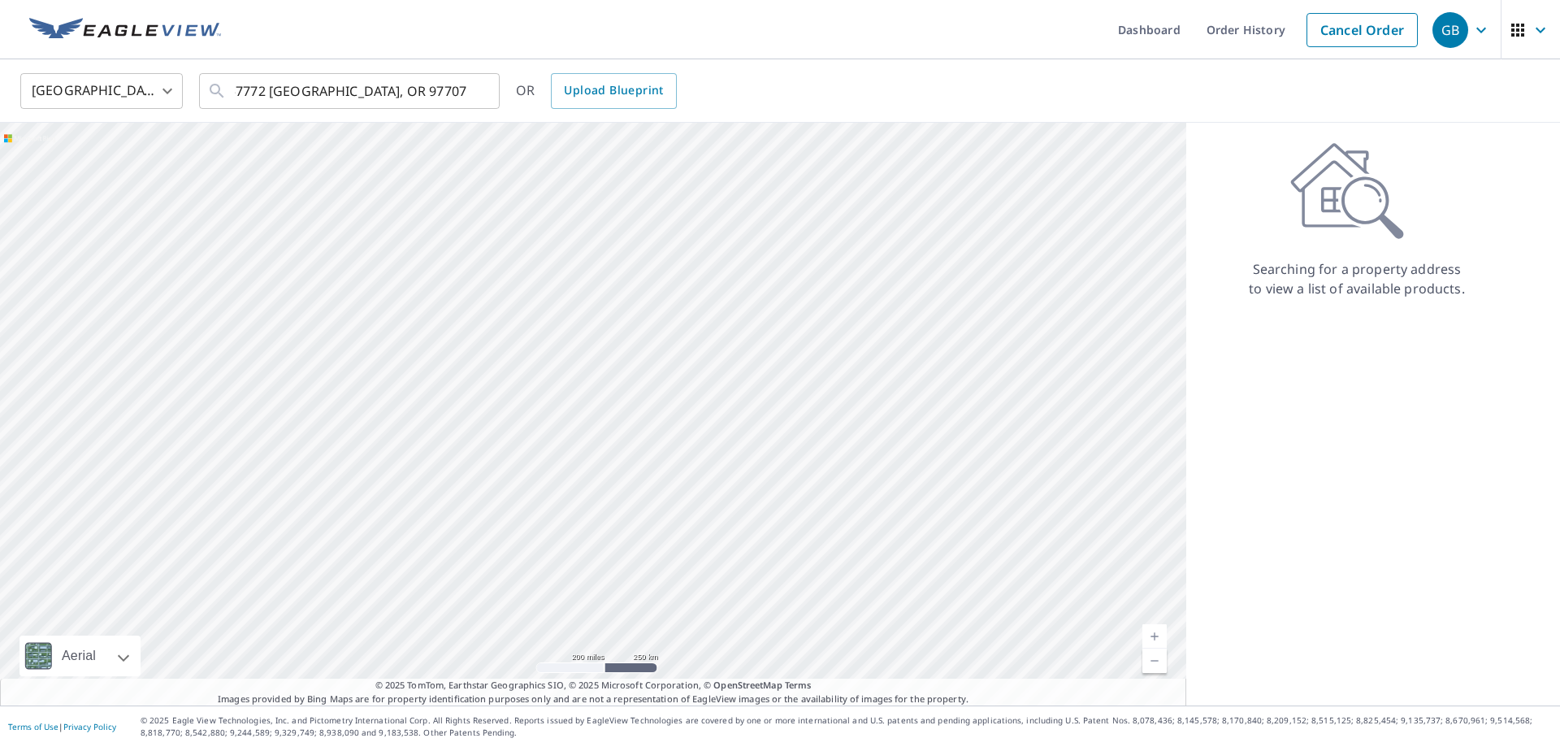
type input "57772 Yellow Rail Ln Bend, OR 97707"
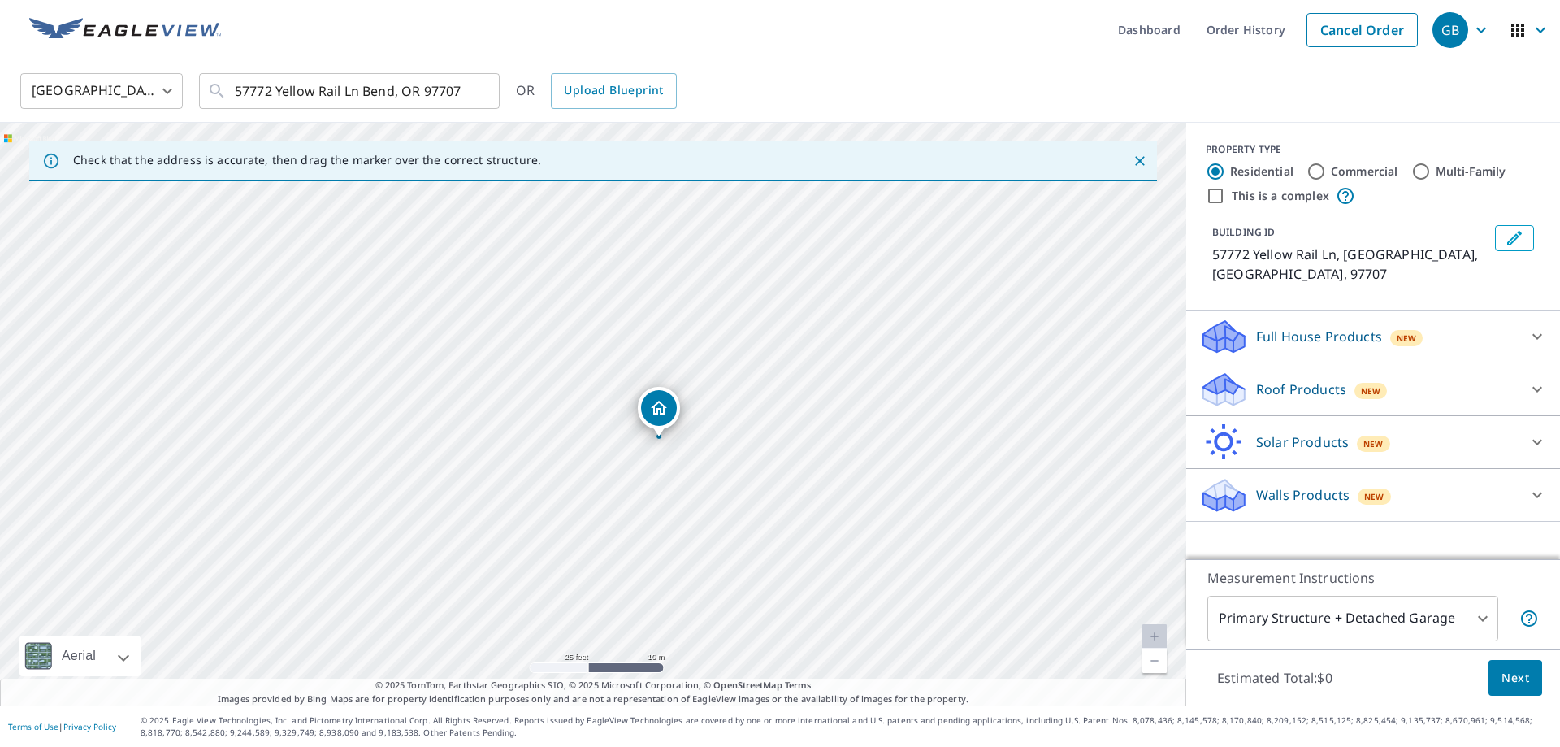
click at [1529, 379] on icon at bounding box center [1536, 388] width 19 height 19
click at [1274, 424] on div "Premium $21.75 - $69.5" at bounding box center [1373, 431] width 348 height 46
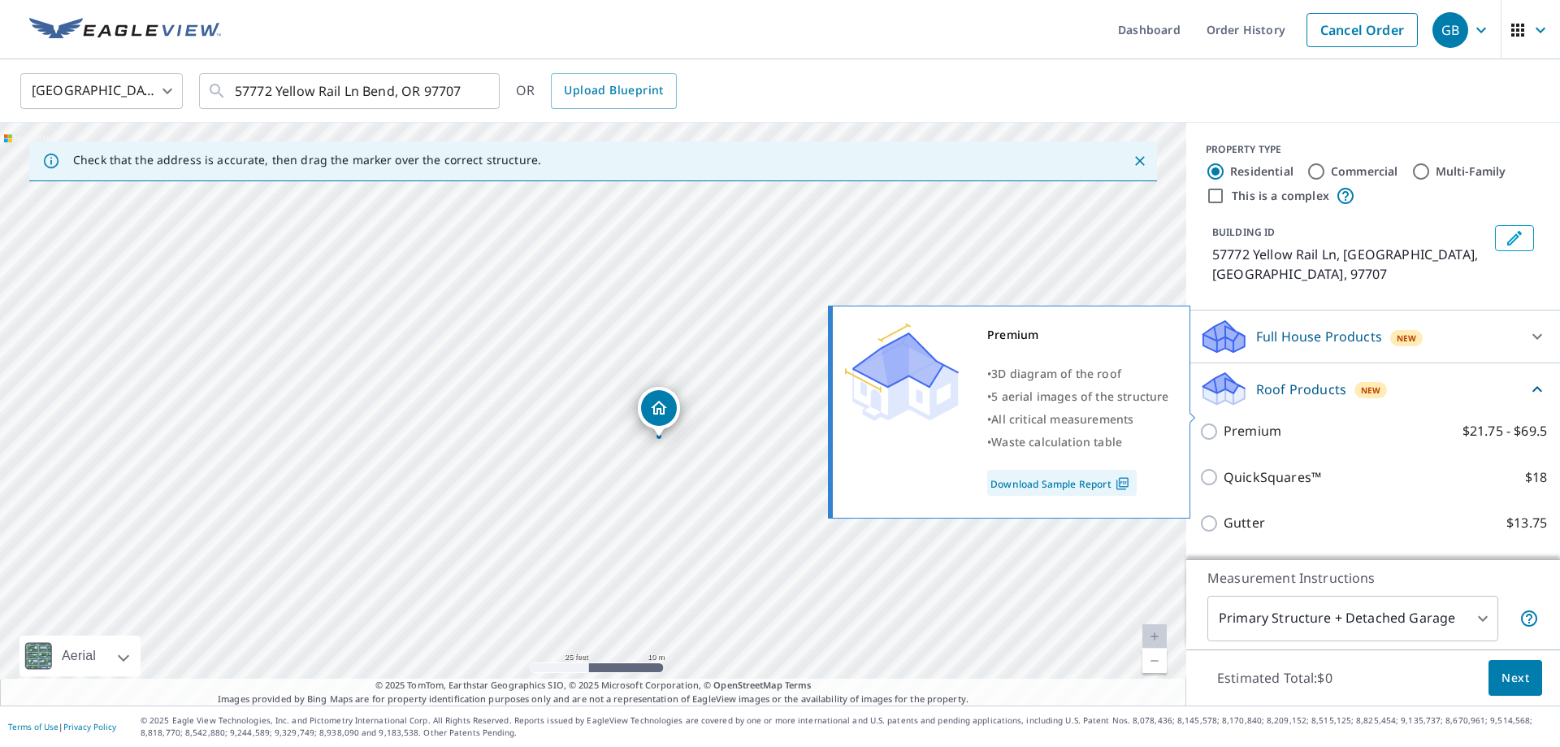
click at [1272, 421] on p "Premium" at bounding box center [1252, 431] width 58 height 20
click at [1223, 422] on input "Premium $21.75 - $69.5" at bounding box center [1211, 431] width 24 height 19
checkbox input "true"
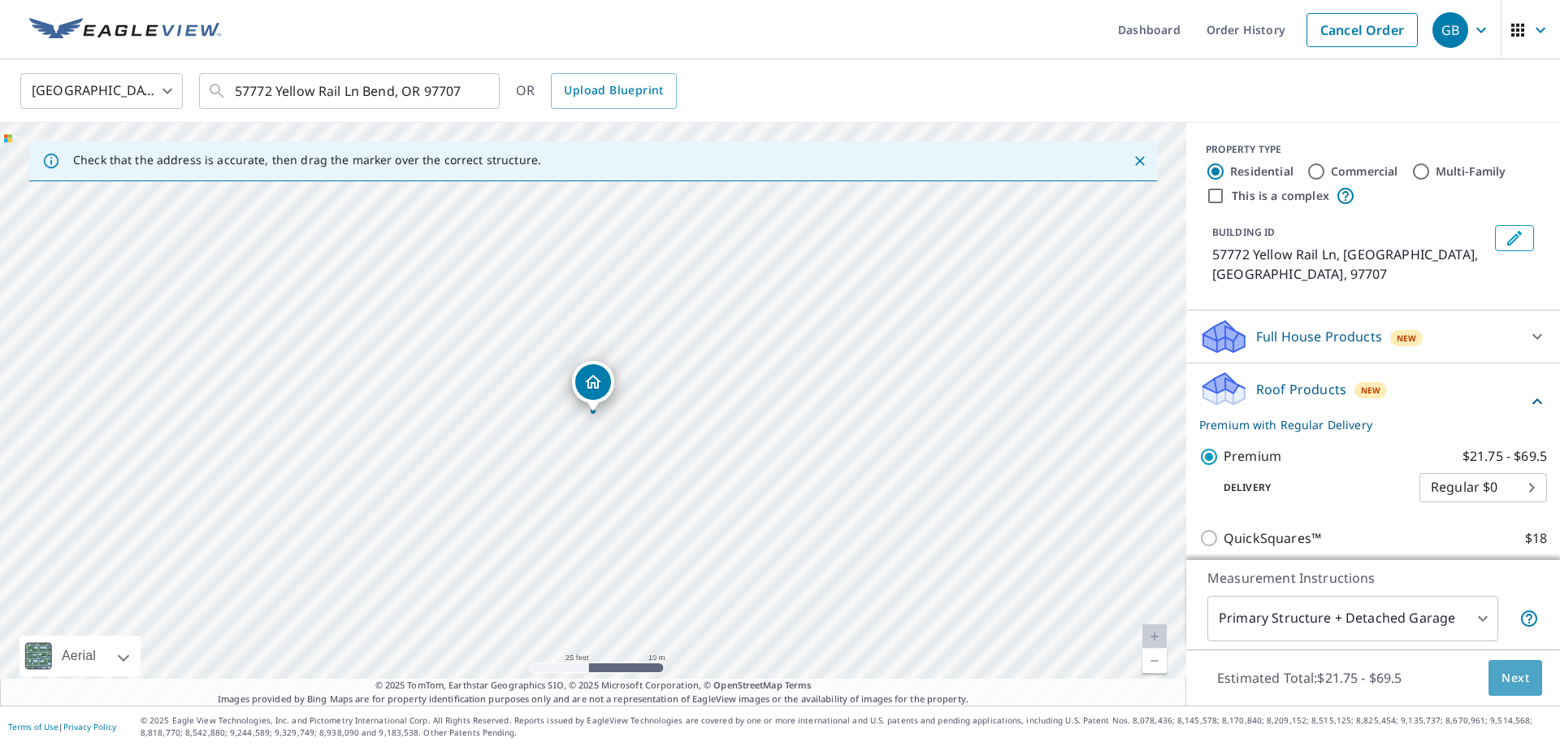
click at [1513, 669] on span "Next" at bounding box center [1515, 678] width 28 height 20
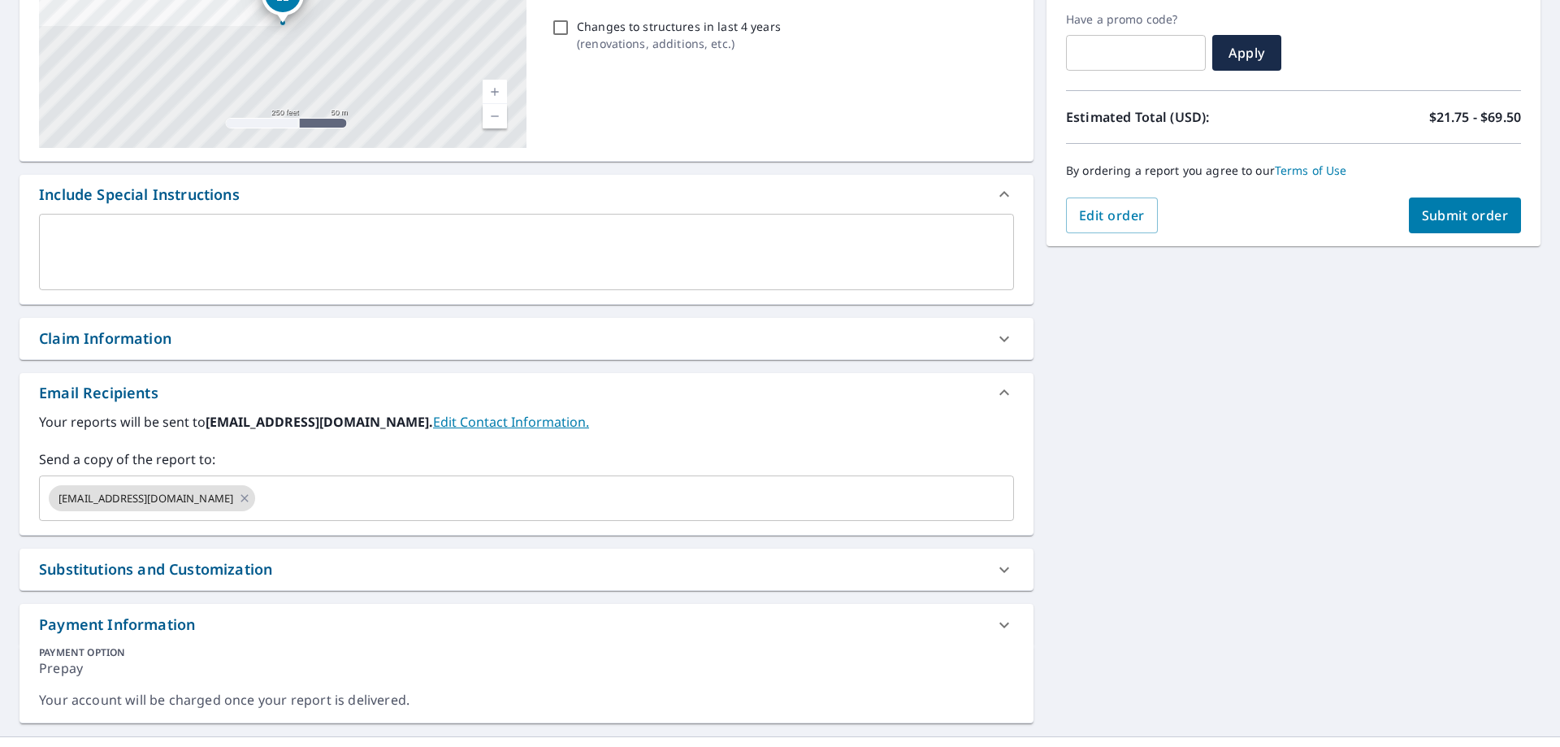
scroll to position [303, 0]
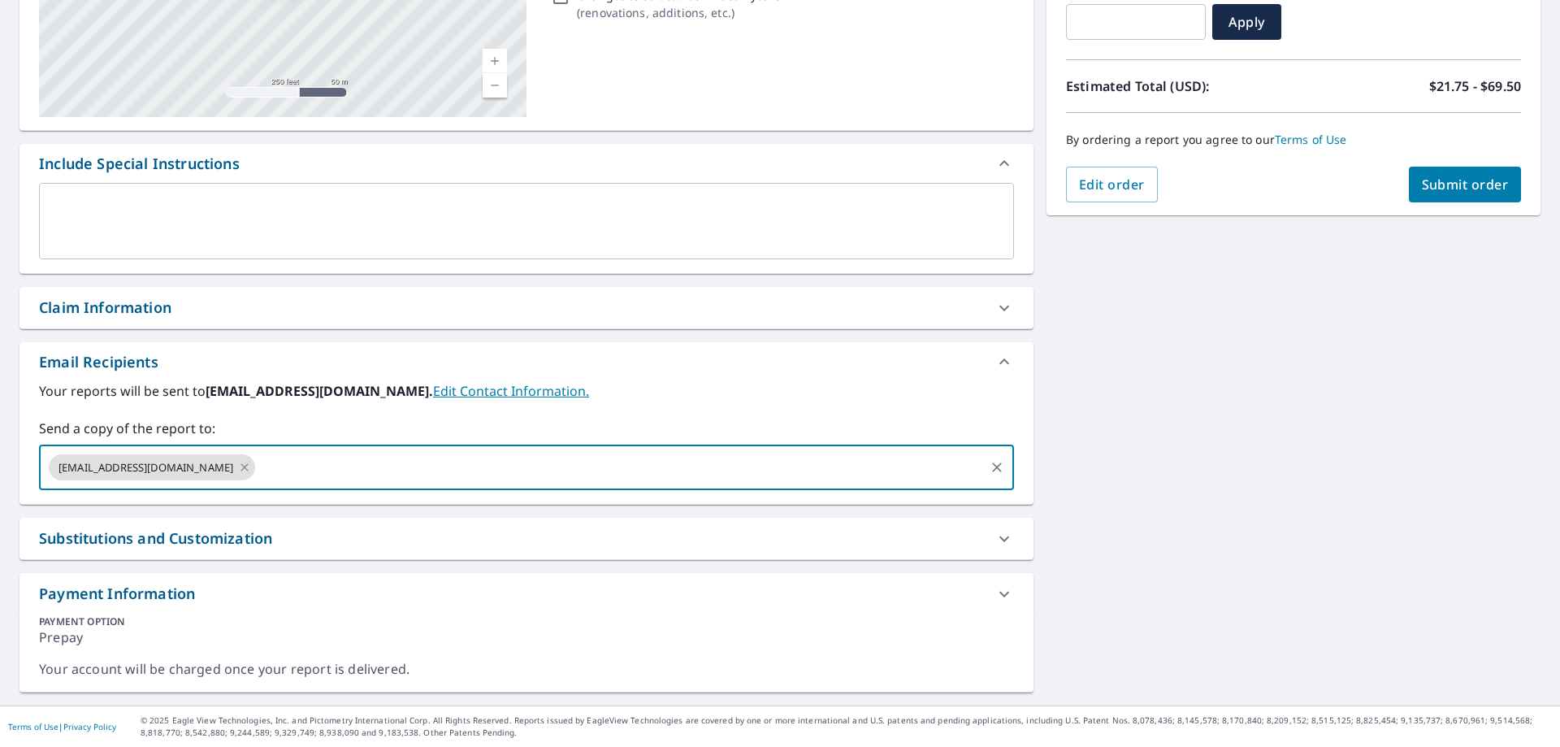
click at [428, 465] on input "text" at bounding box center [620, 467] width 725 height 31
type input "[EMAIL_ADDRESS][DOMAIN_NAME]"
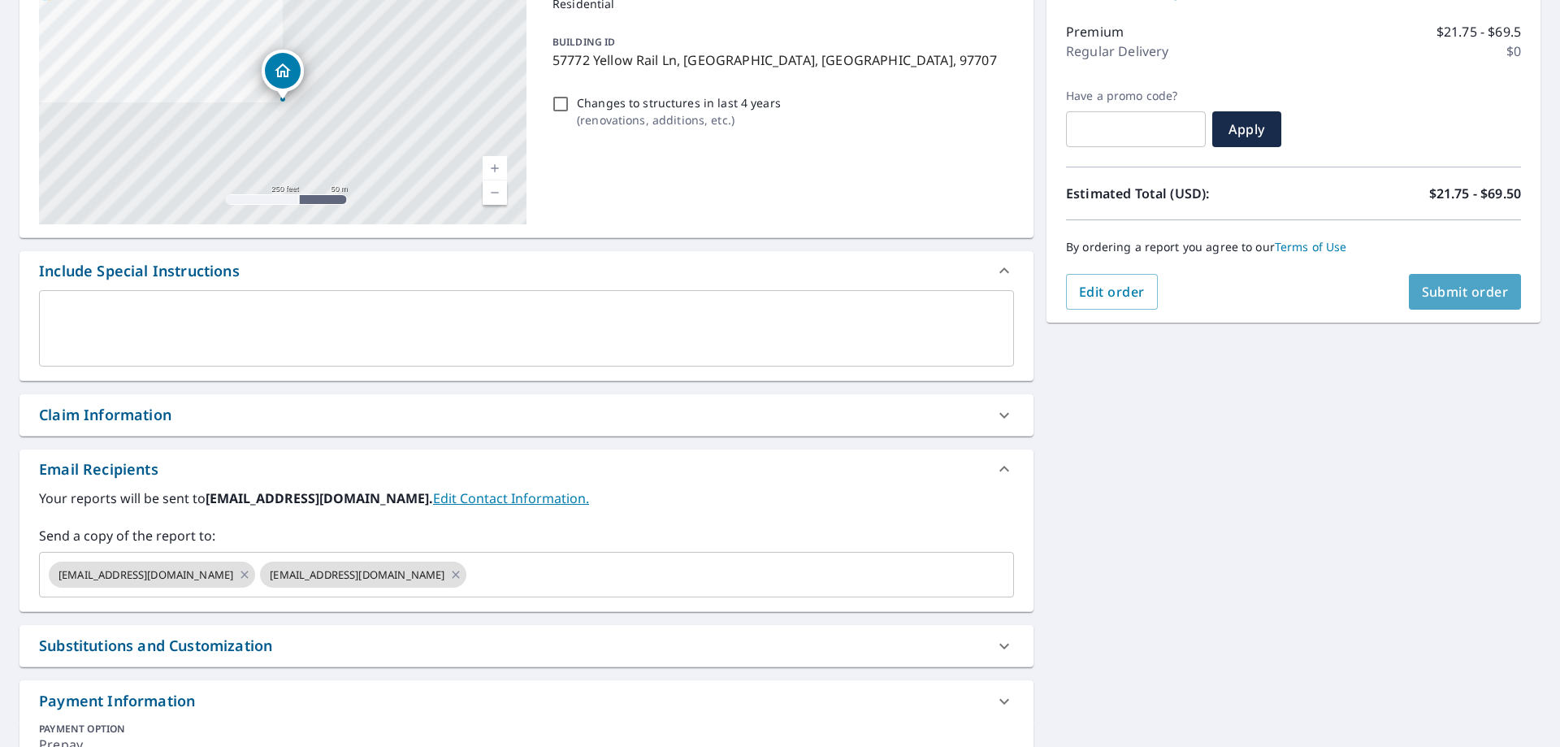
click at [1450, 279] on button "Submit order" at bounding box center [1465, 292] width 113 height 36
checkbox input "true"
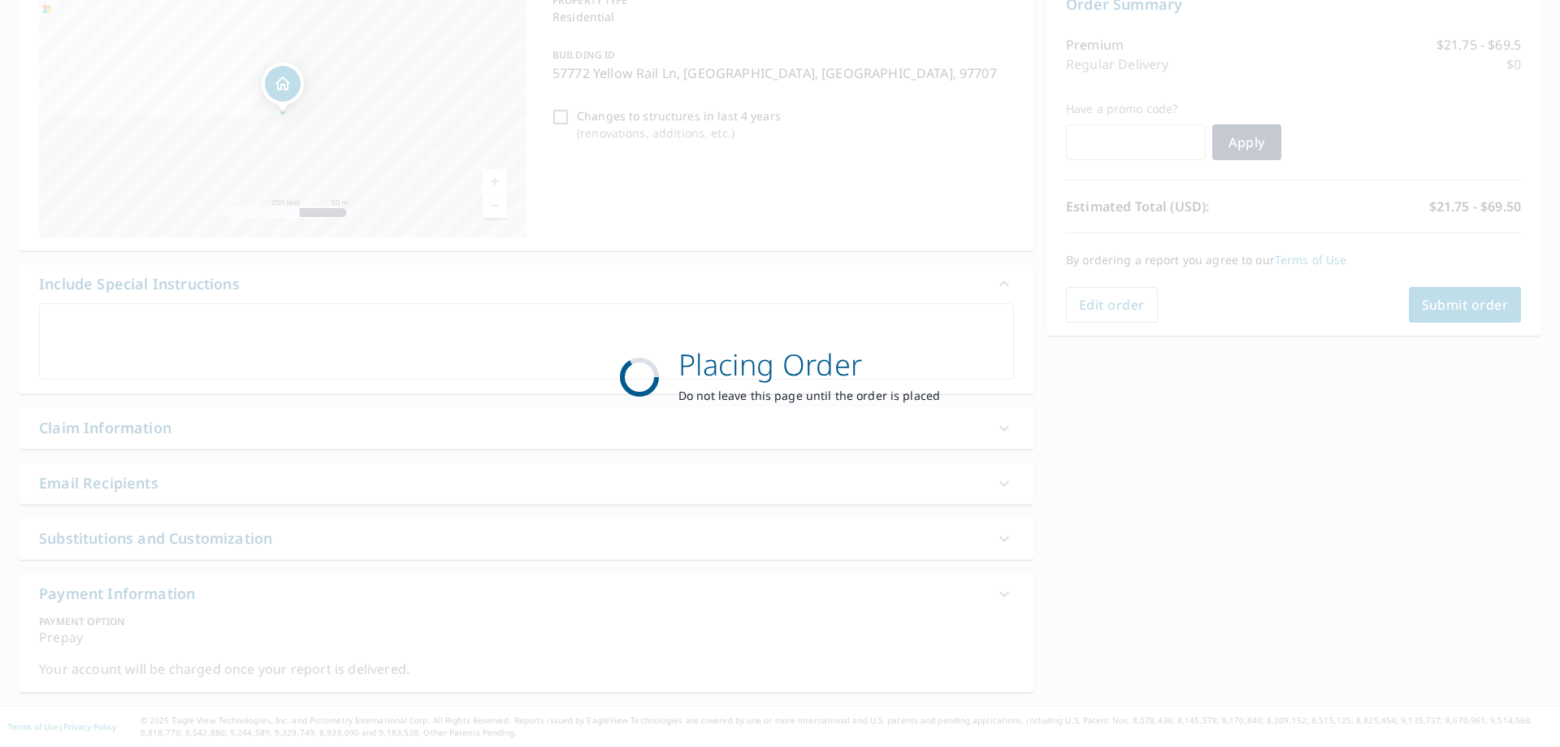
scroll to position [183, 0]
